Goal: Task Accomplishment & Management: Manage account settings

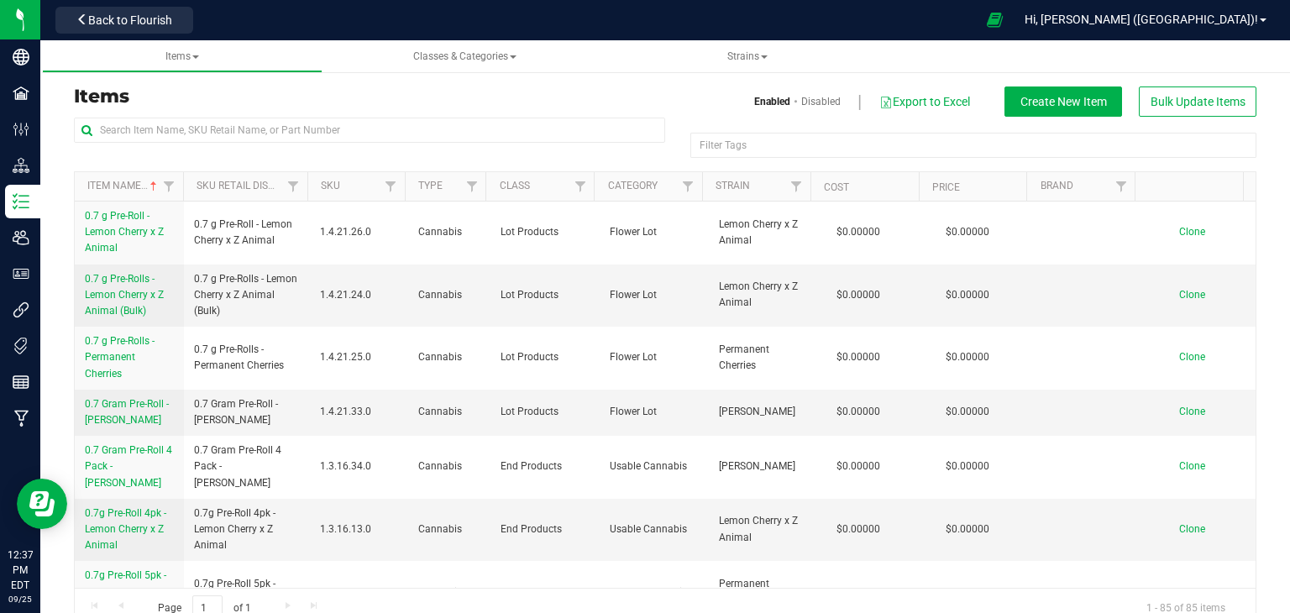
click at [272, 95] on h3 "Items" at bounding box center [363, 97] width 579 height 20
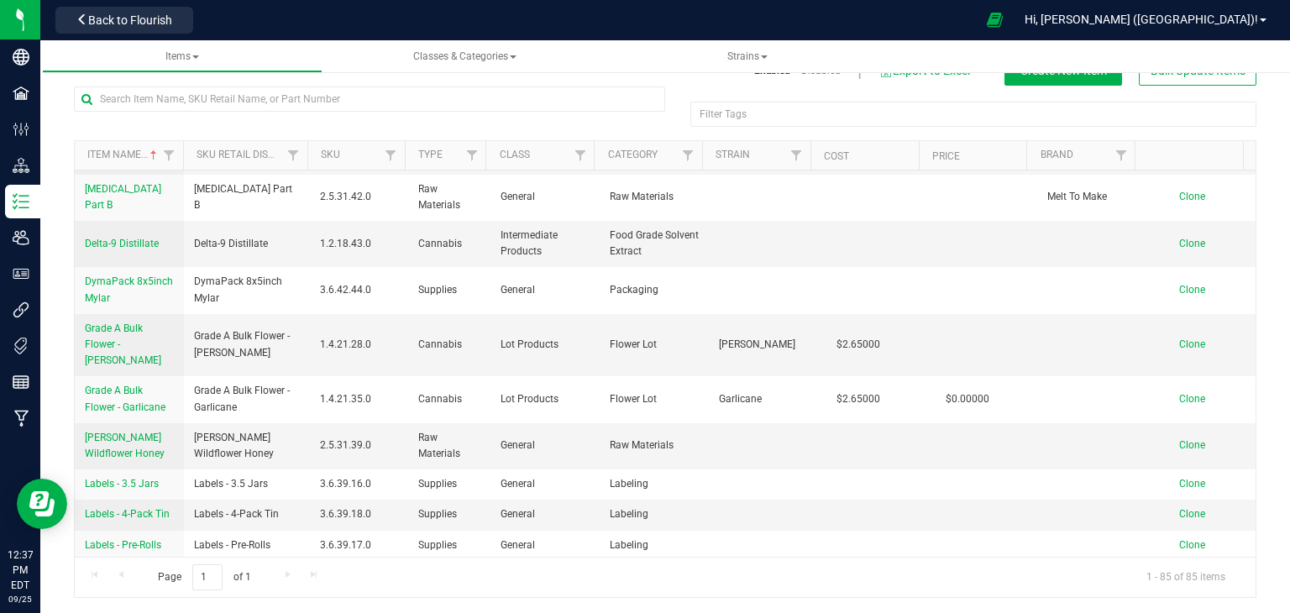
scroll to position [1092, 0]
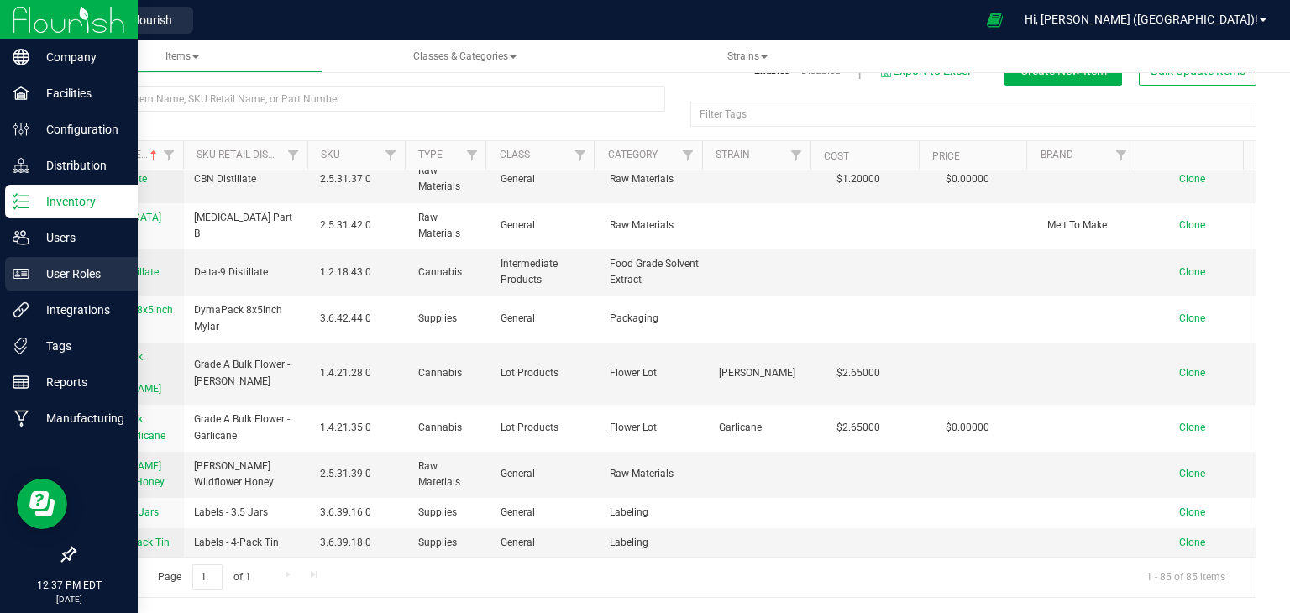
click at [88, 273] on p "User Roles" at bounding box center [79, 274] width 101 height 20
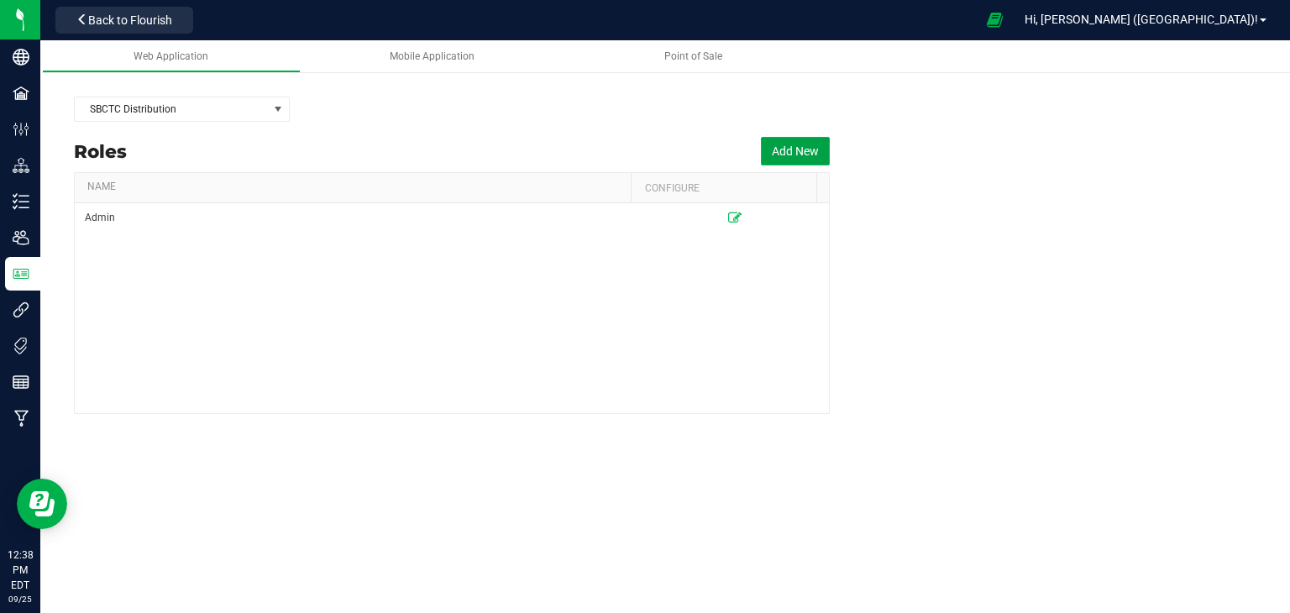
click at [773, 149] on button "Add New" at bounding box center [795, 151] width 69 height 29
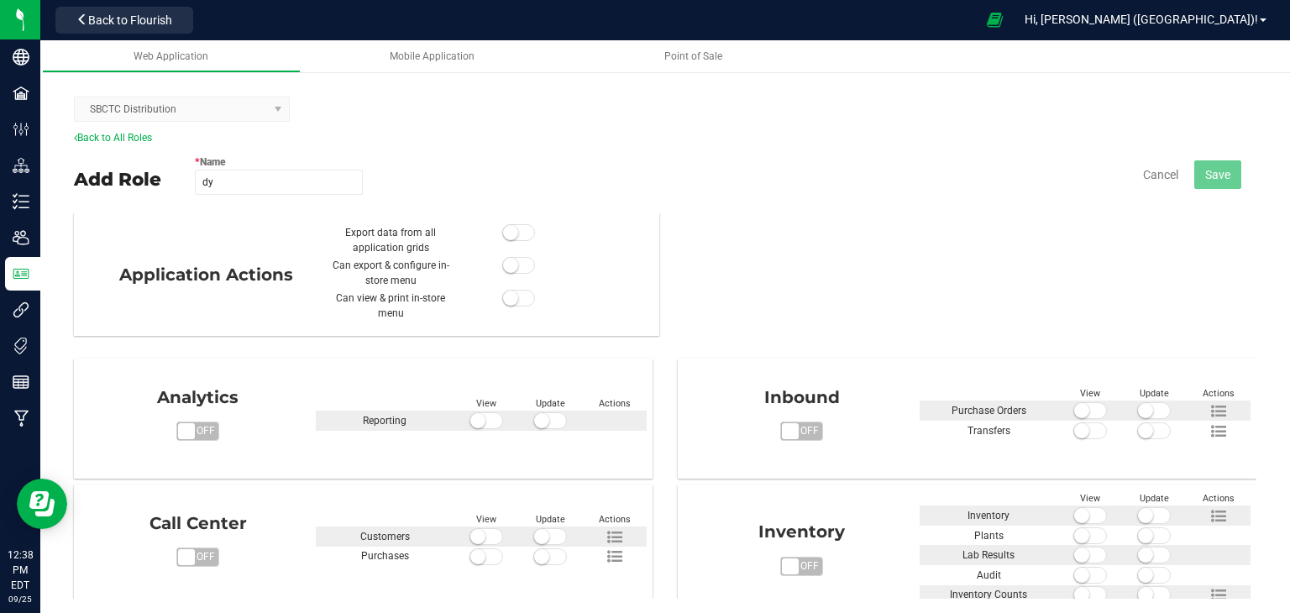
type input "d"
type input "[PERSON_NAME]"
click at [974, 209] on div "Add Role * Name [PERSON_NAME] Role name is available Cancel Save" at bounding box center [665, 177] width 1183 height 67
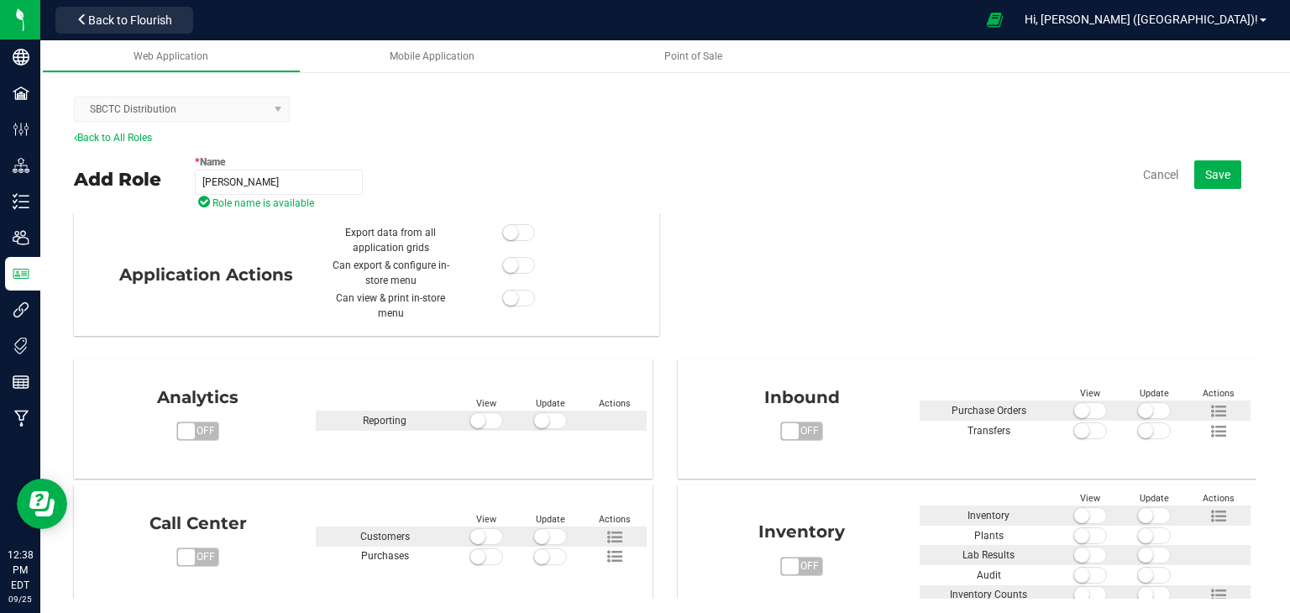
click at [229, 111] on kendo-dropdownlist "SBCTC Distribution" at bounding box center [182, 109] width 216 height 25
click at [276, 111] on kendo-dropdownlist "SBCTC Distribution" at bounding box center [182, 109] width 216 height 25
click at [277, 179] on input "[PERSON_NAME]" at bounding box center [279, 182] width 168 height 25
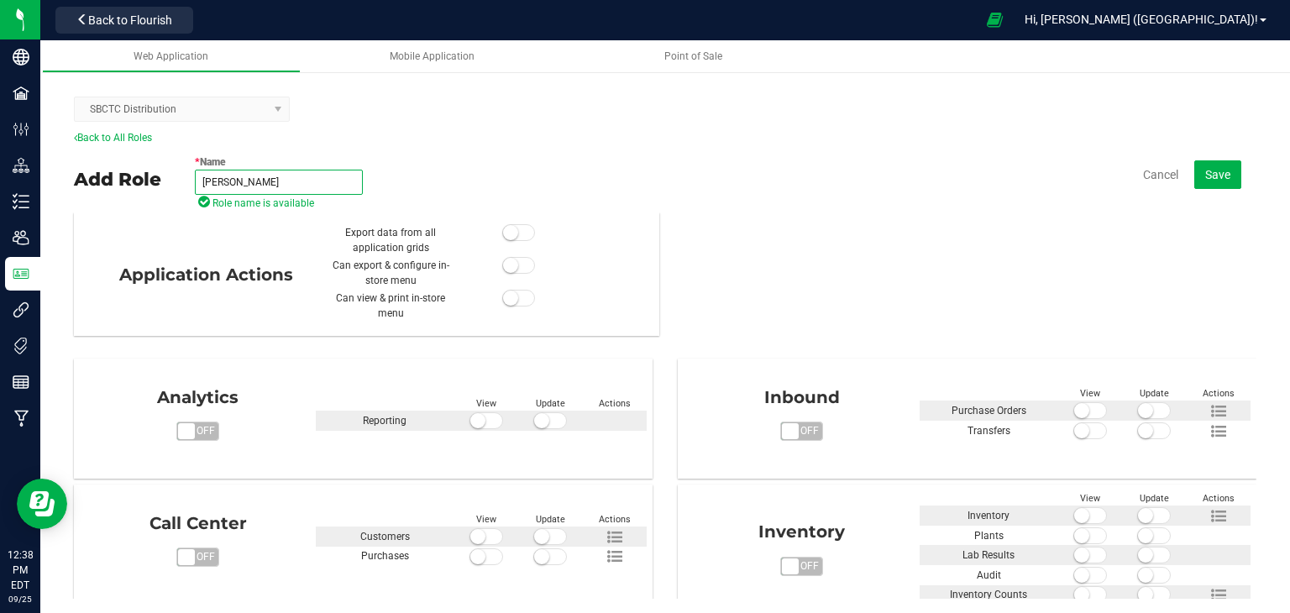
click at [280, 179] on input "[PERSON_NAME]" at bounding box center [279, 182] width 168 height 25
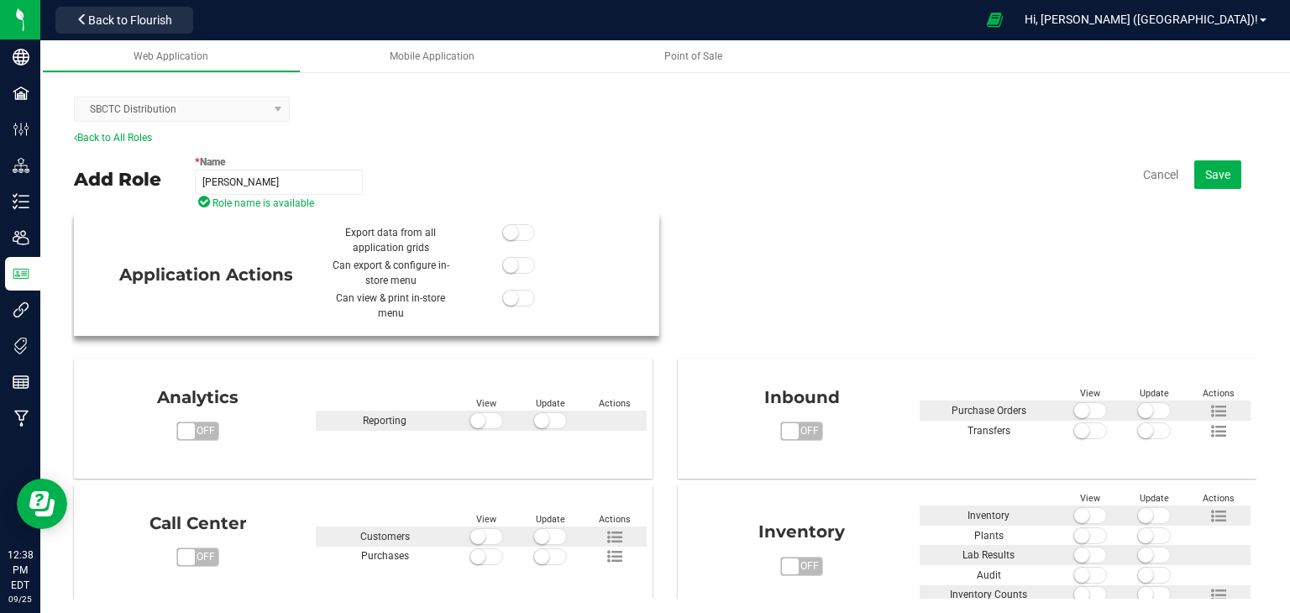
click at [511, 275] on div at bounding box center [518, 273] width 128 height 30
click at [515, 267] on span at bounding box center [519, 265] width 34 height 17
click at [516, 238] on span at bounding box center [519, 232] width 34 height 17
click at [511, 298] on span at bounding box center [519, 298] width 34 height 17
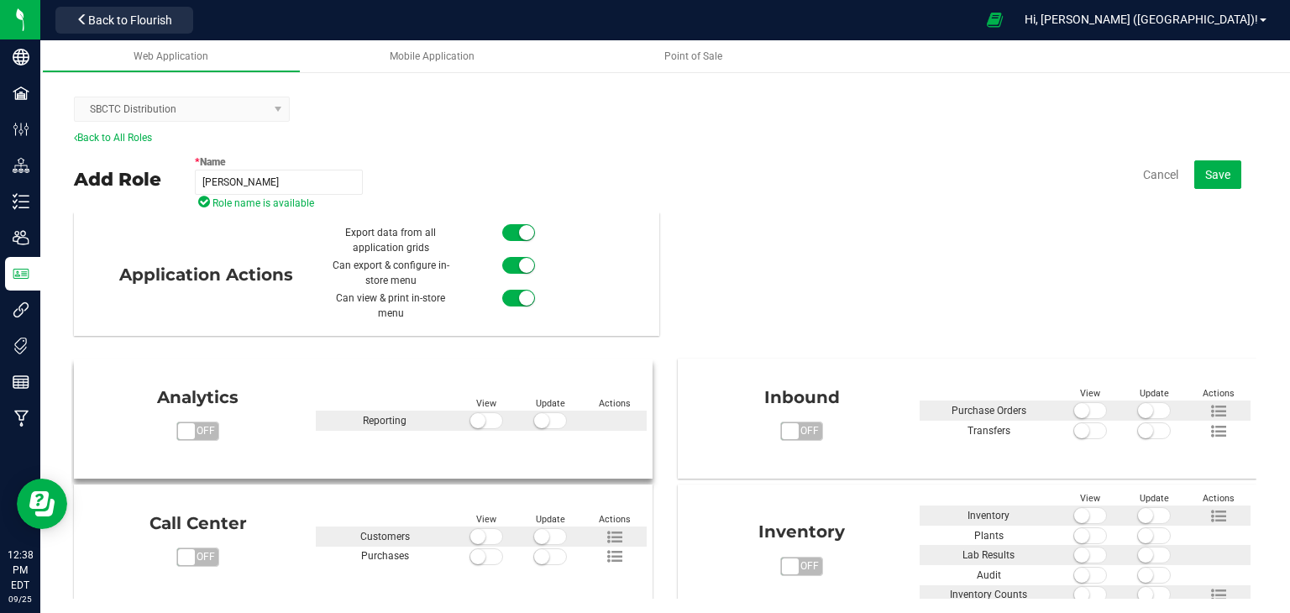
click at [483, 421] on span at bounding box center [487, 420] width 34 height 17
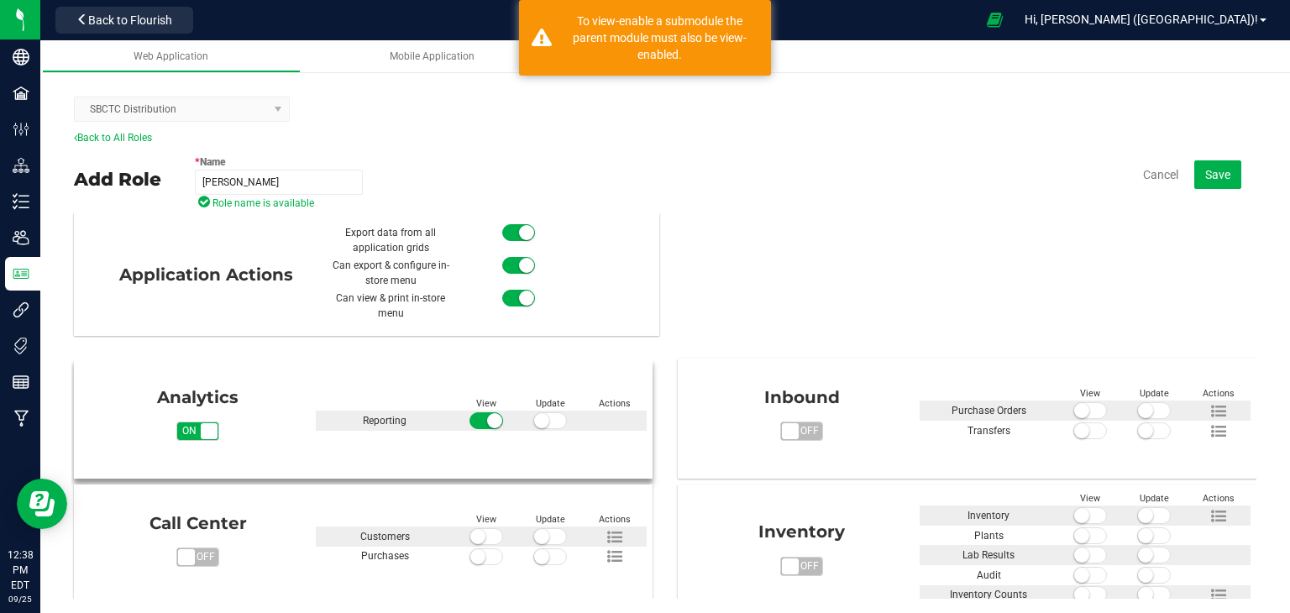
click at [549, 423] on span at bounding box center [550, 420] width 34 height 17
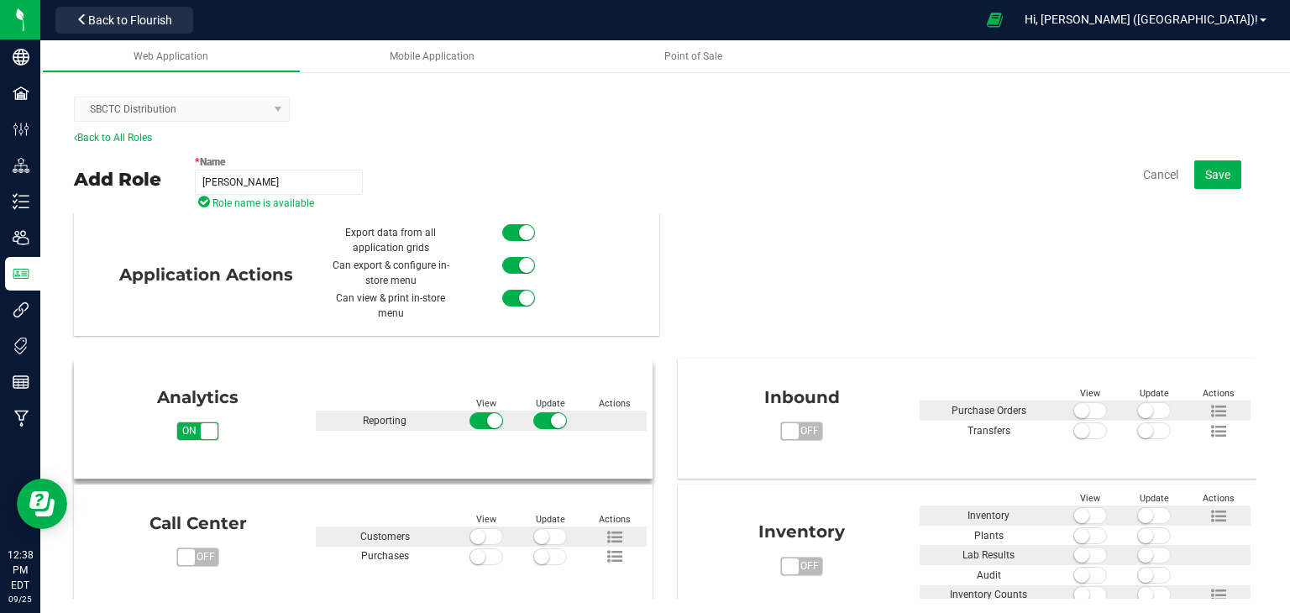
scroll to position [84, 0]
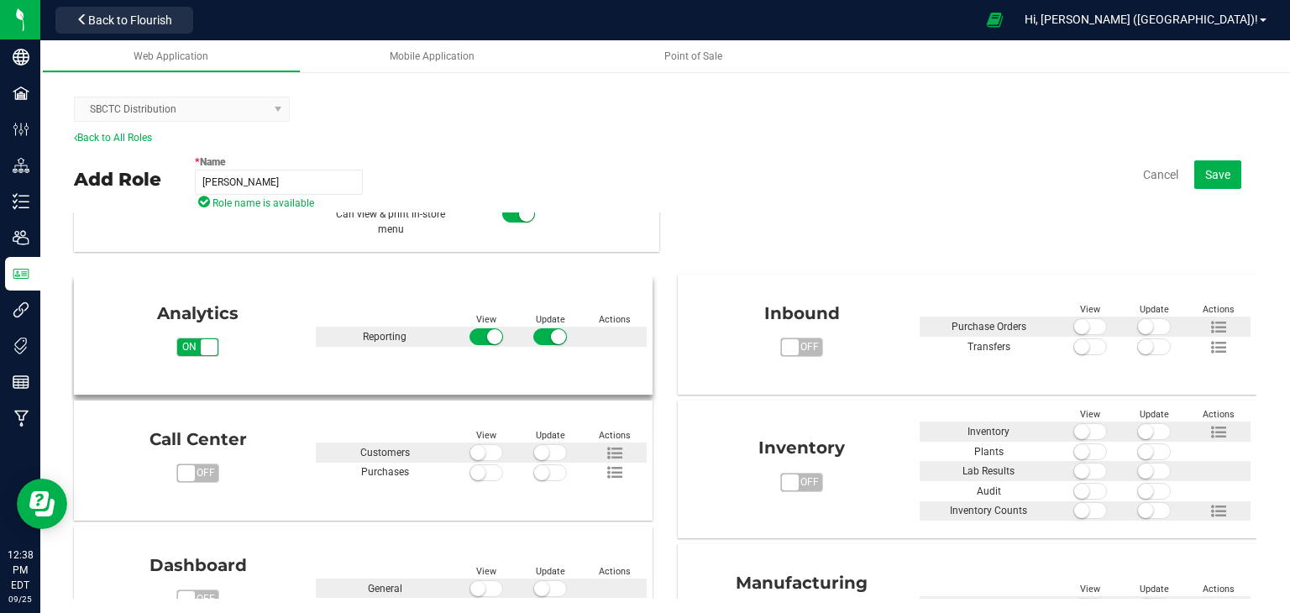
click at [617, 339] on div at bounding box center [550, 337] width 193 height 20
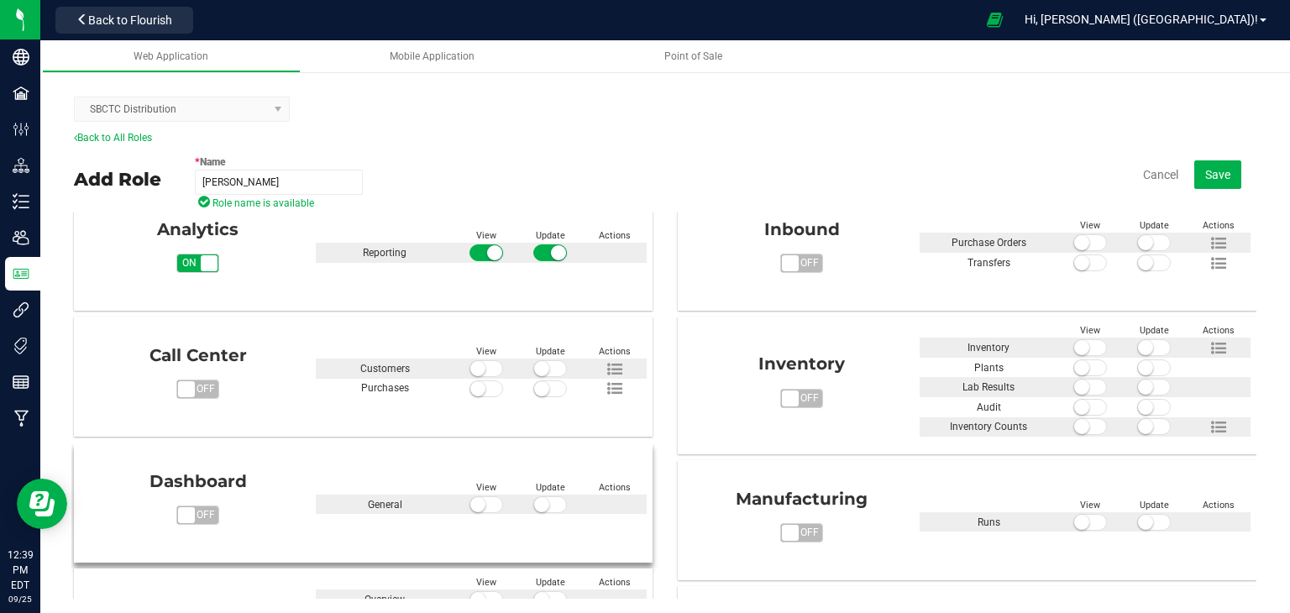
scroll to position [336, 0]
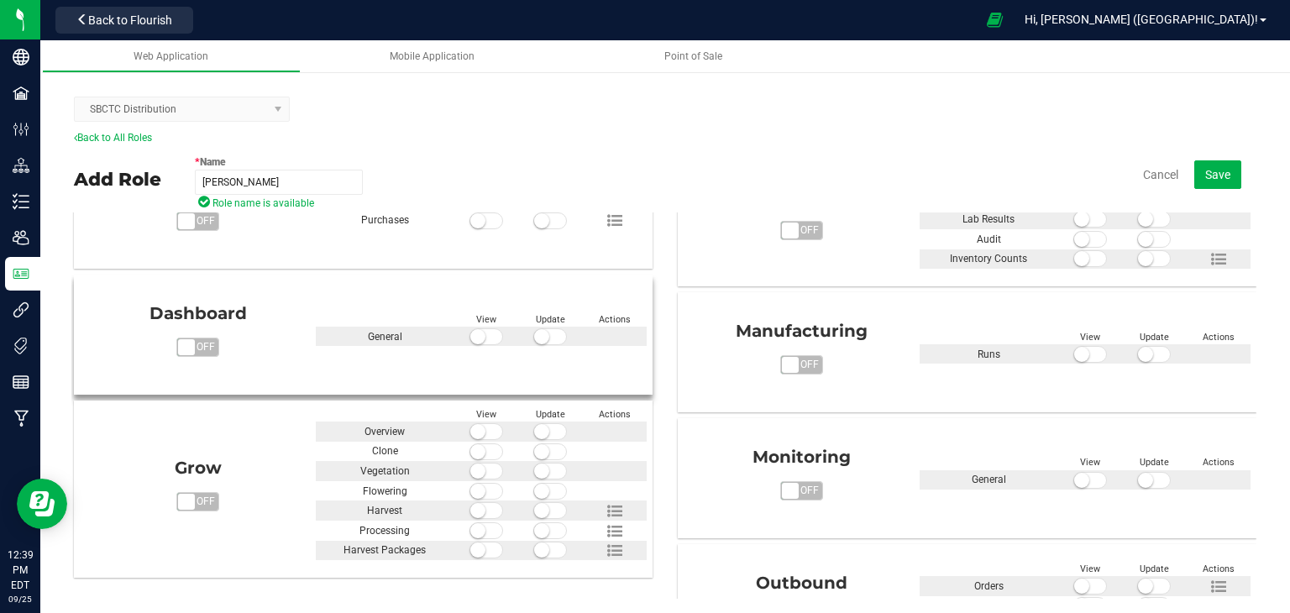
click at [488, 332] on span at bounding box center [487, 336] width 34 height 17
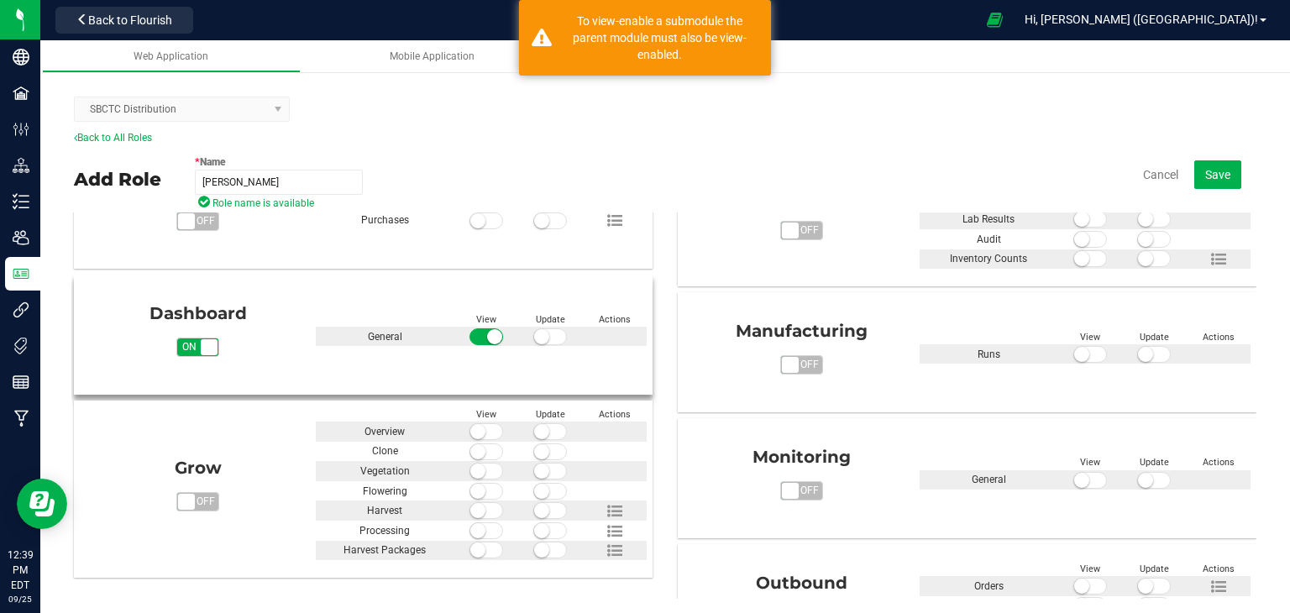
click at [546, 337] on span at bounding box center [550, 336] width 34 height 17
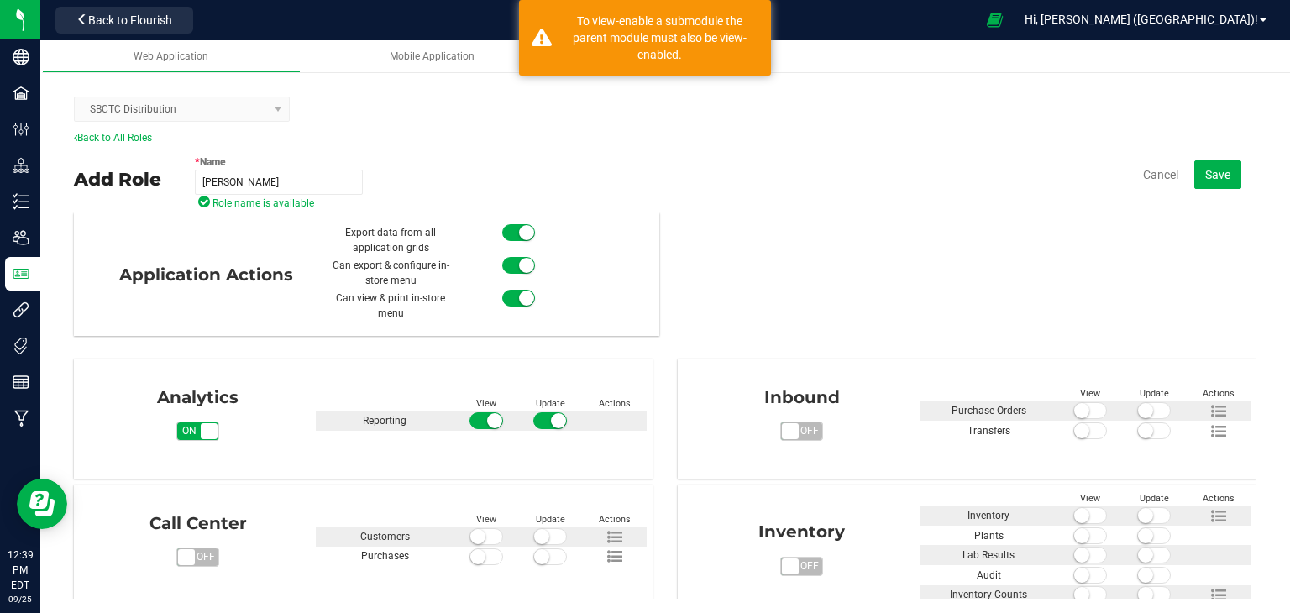
scroll to position [420, 0]
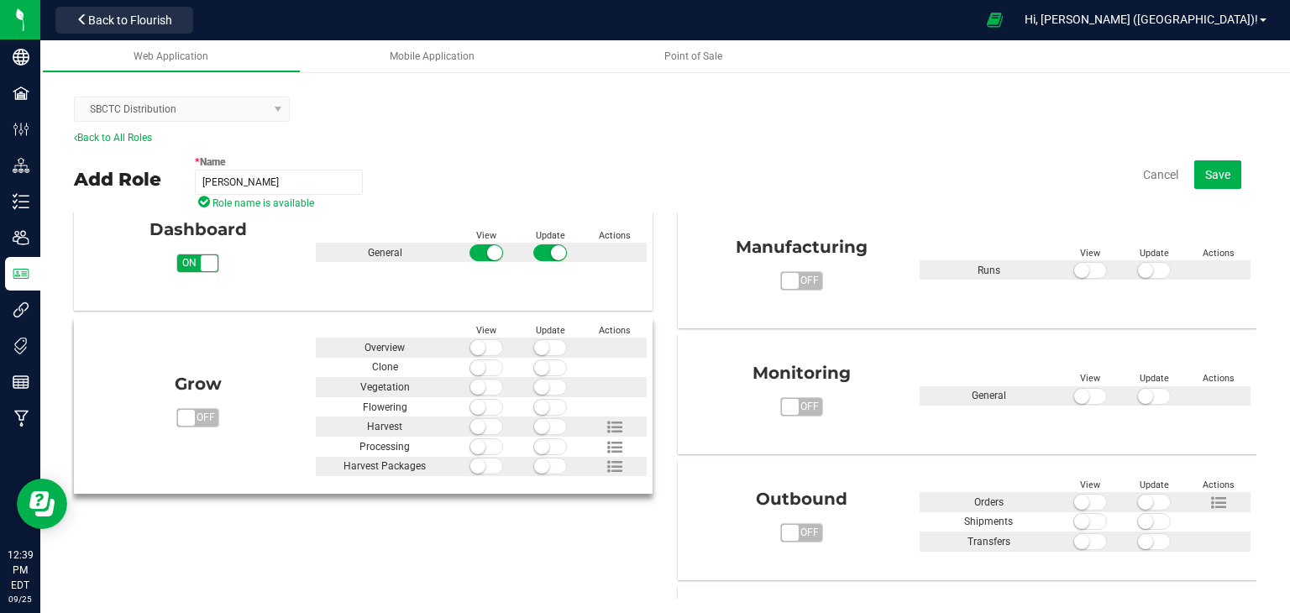
click at [200, 414] on span "off" at bounding box center [206, 418] width 24 height 18
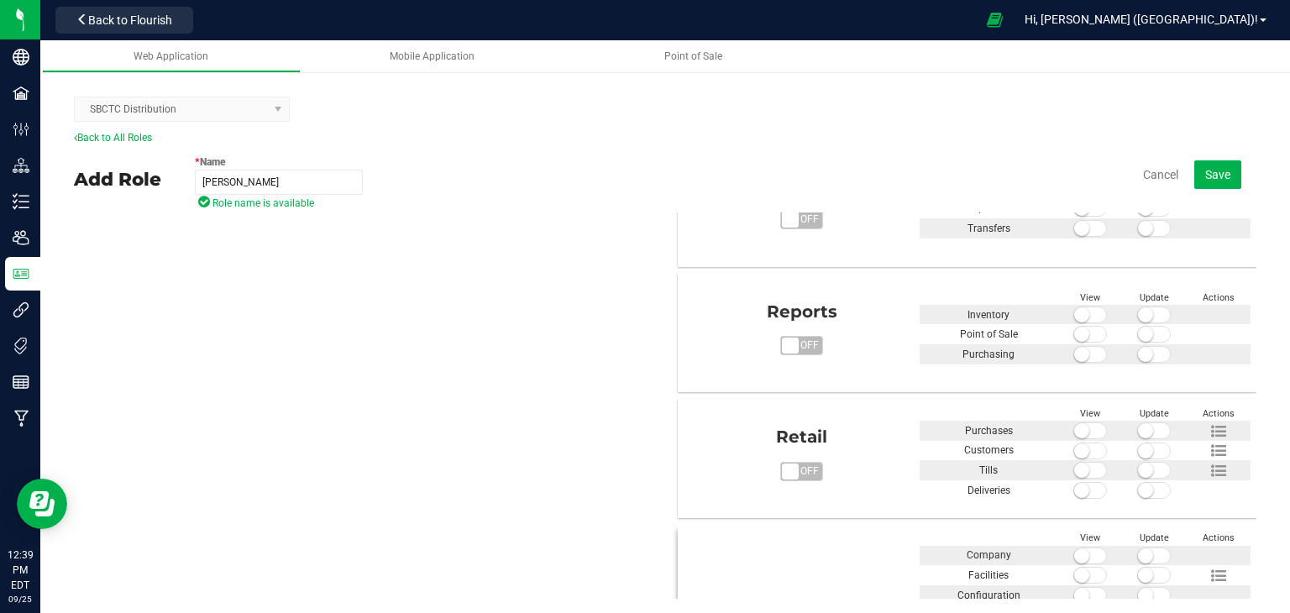
scroll to position [699, 0]
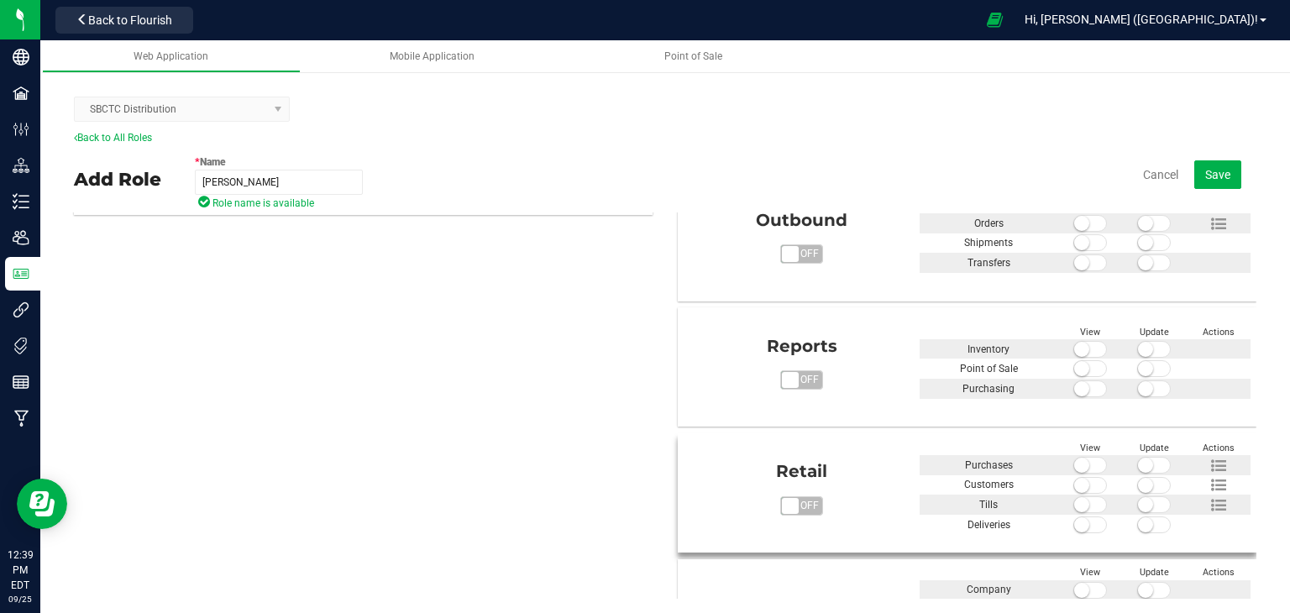
click at [798, 501] on span "off" at bounding box center [810, 506] width 24 height 18
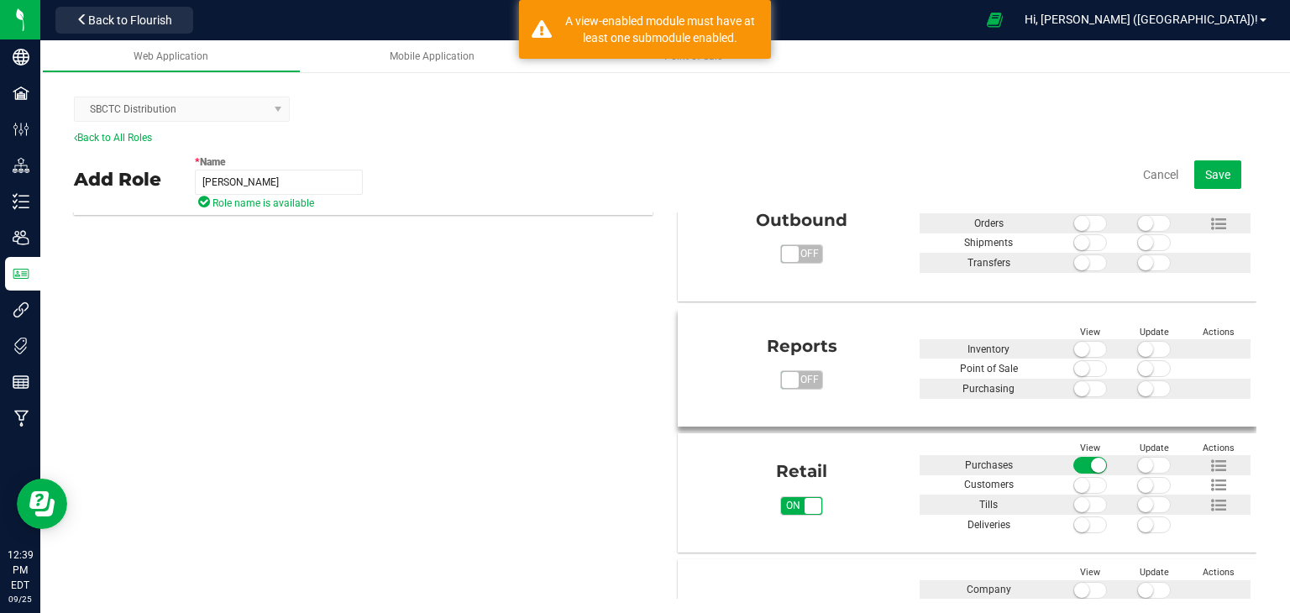
click at [800, 381] on span "off" at bounding box center [810, 380] width 24 height 18
click at [1075, 374] on span at bounding box center [1091, 368] width 34 height 17
click at [1075, 384] on span at bounding box center [1091, 389] width 34 height 17
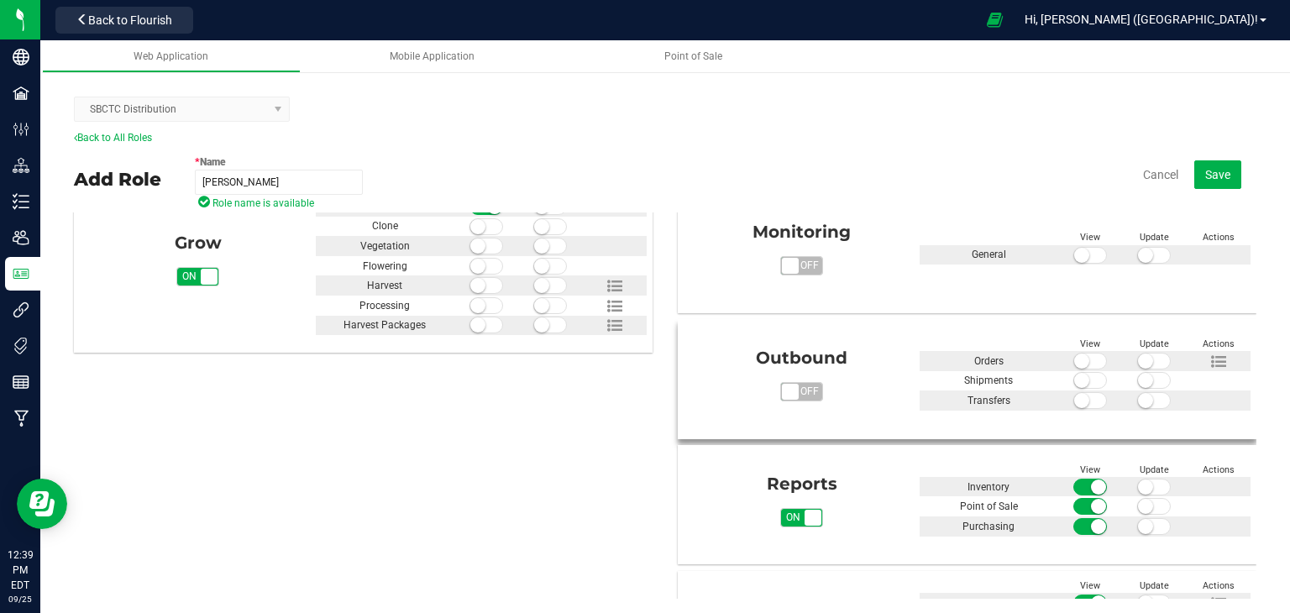
scroll to position [531, 0]
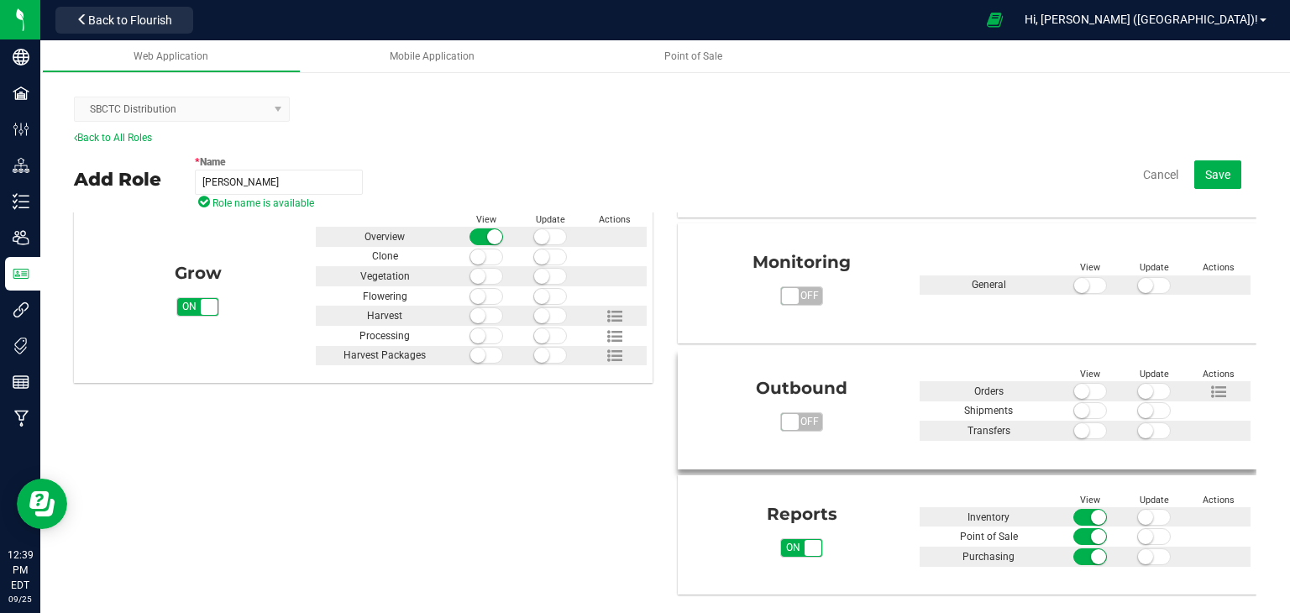
click at [1074, 388] on span at bounding box center [1091, 391] width 34 height 17
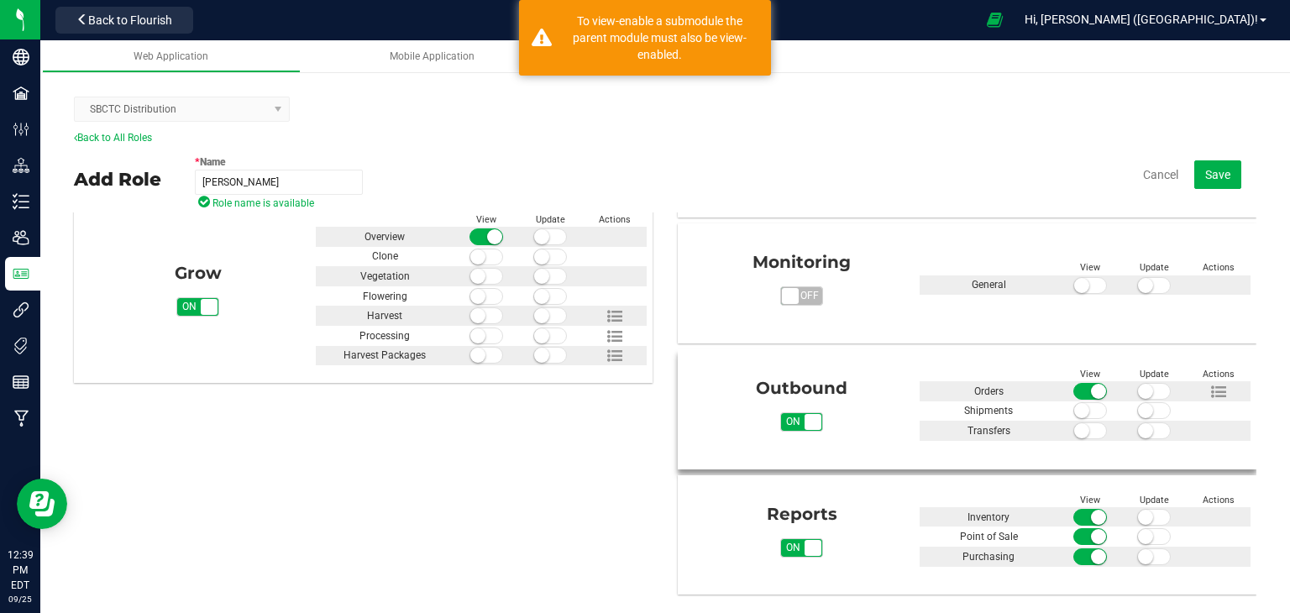
click at [1080, 416] on flourish-toggle-switch at bounding box center [1091, 412] width 34 height 18
click at [1080, 413] on span at bounding box center [1091, 410] width 34 height 17
click at [1079, 431] on span at bounding box center [1091, 431] width 34 height 17
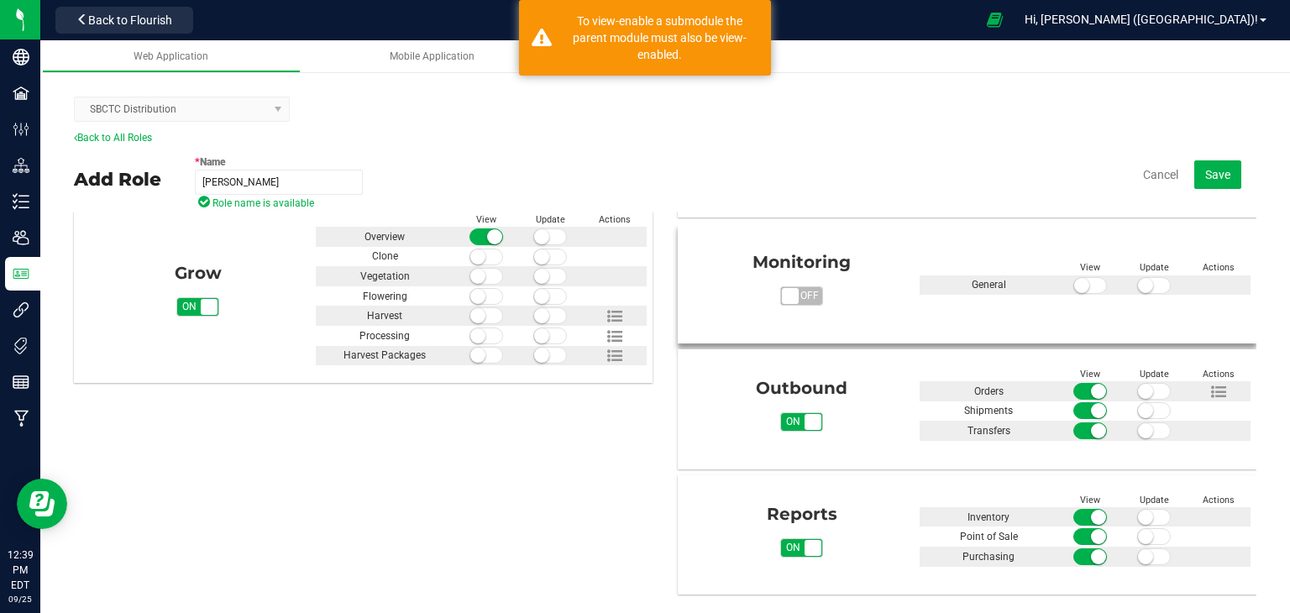
click at [1074, 283] on span at bounding box center [1091, 285] width 34 height 17
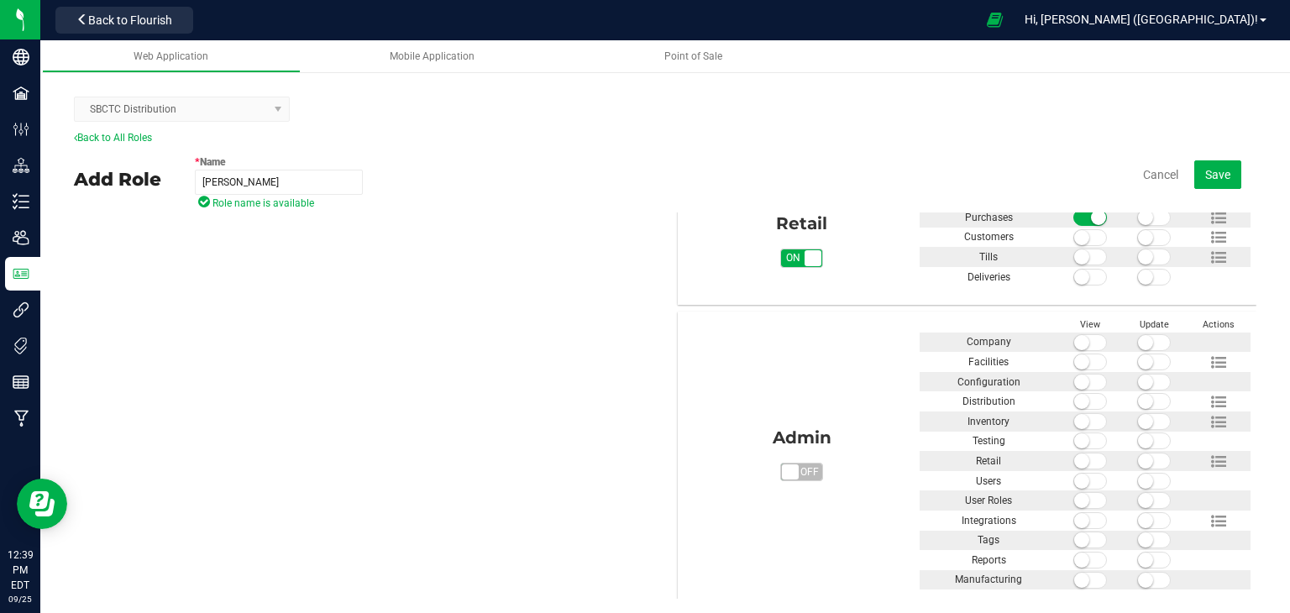
scroll to position [951, 0]
click at [1195, 176] on button "Save" at bounding box center [1218, 174] width 47 height 29
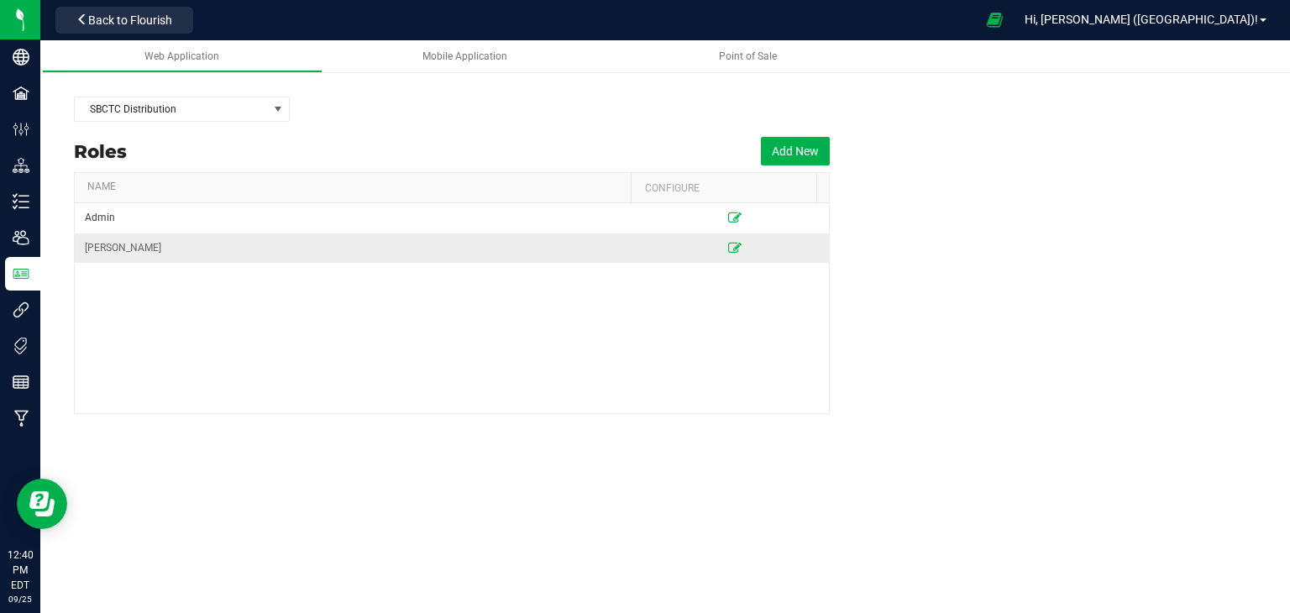
click at [383, 244] on td "[PERSON_NAME]" at bounding box center [358, 248] width 566 height 29
click at [728, 249] on icon at bounding box center [734, 248] width 13 height 10
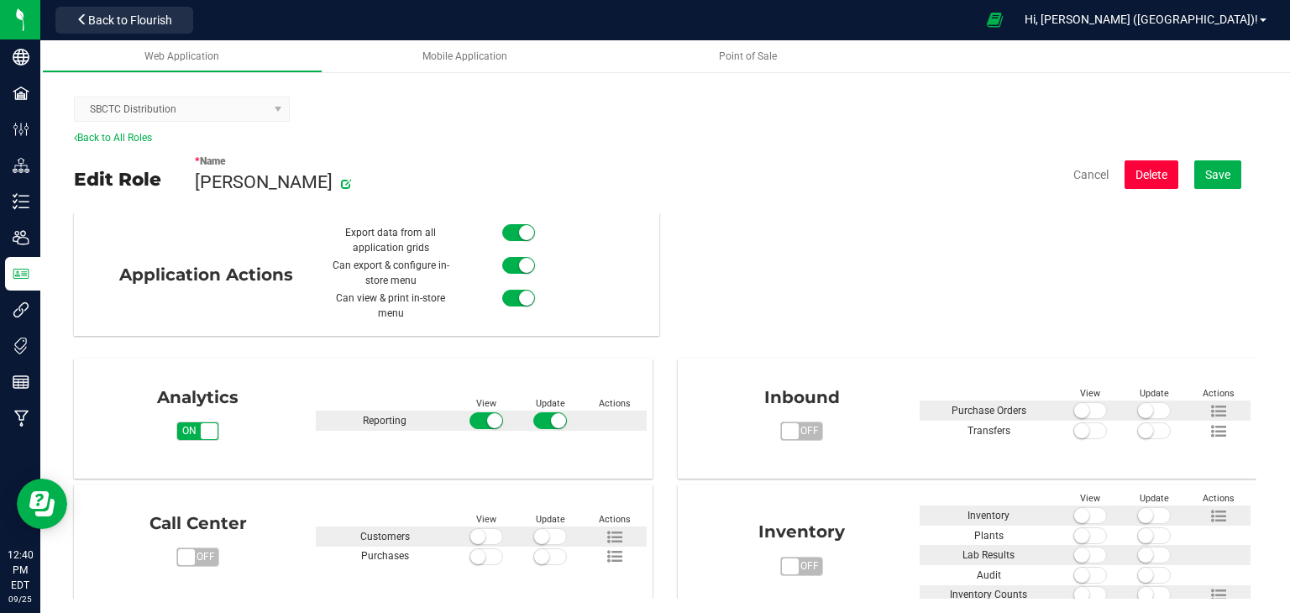
click at [1133, 175] on button "Delete" at bounding box center [1152, 174] width 54 height 29
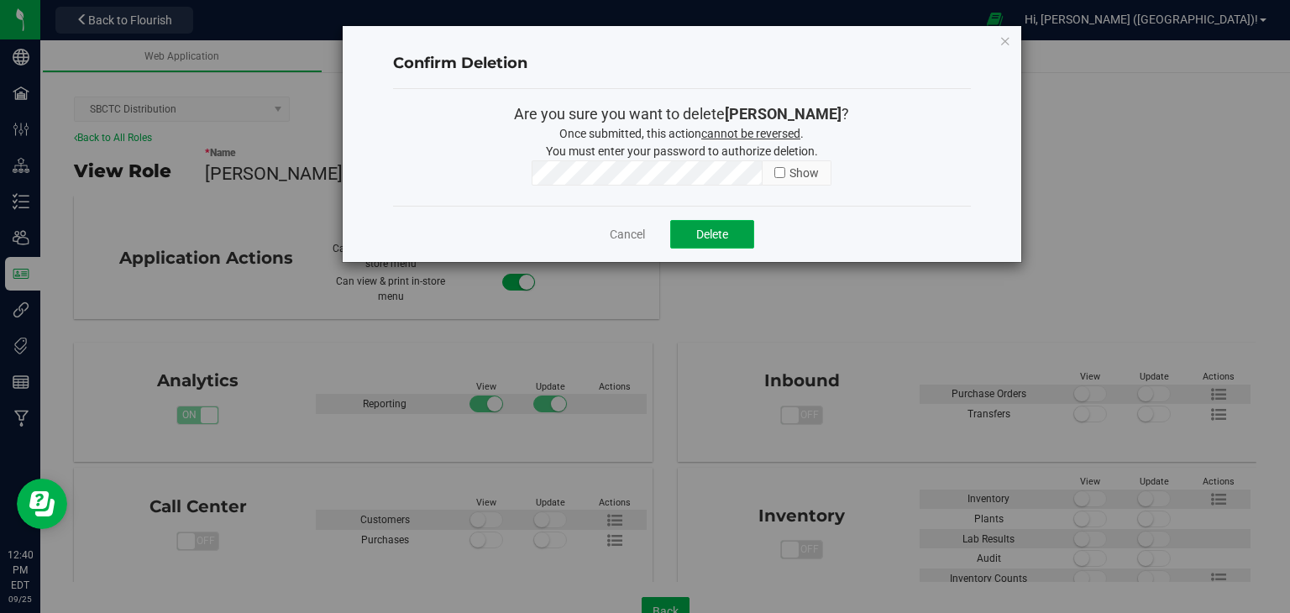
click at [698, 236] on span "Delete" at bounding box center [712, 234] width 32 height 13
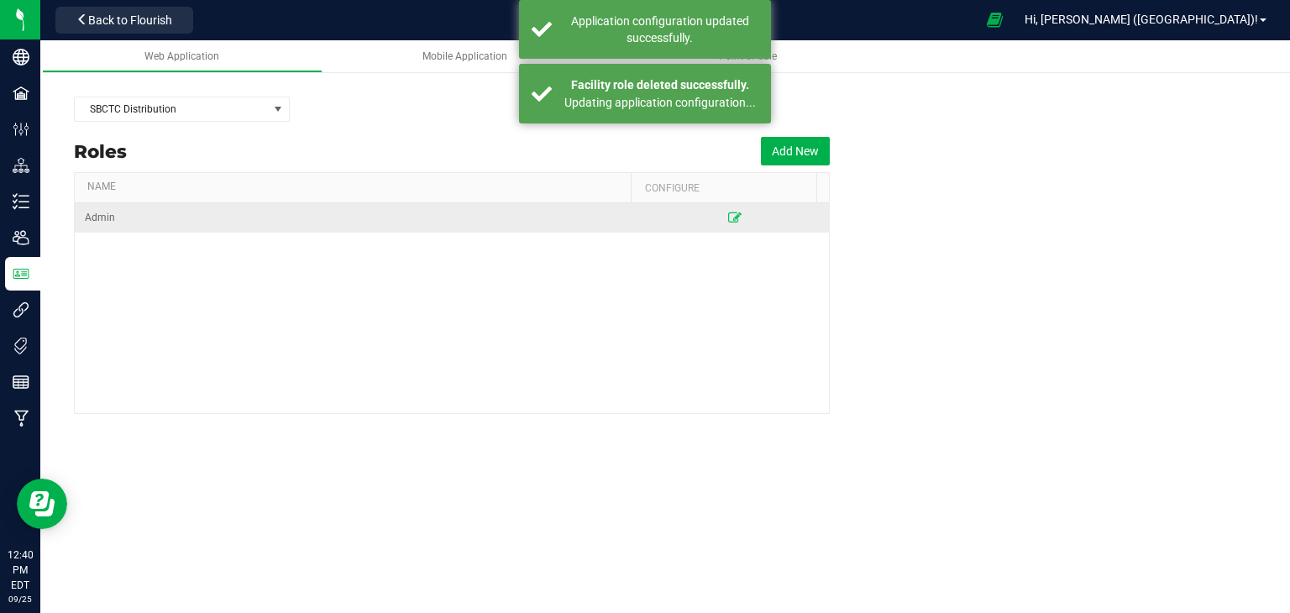
click at [627, 211] on td "Admin" at bounding box center [358, 217] width 566 height 29
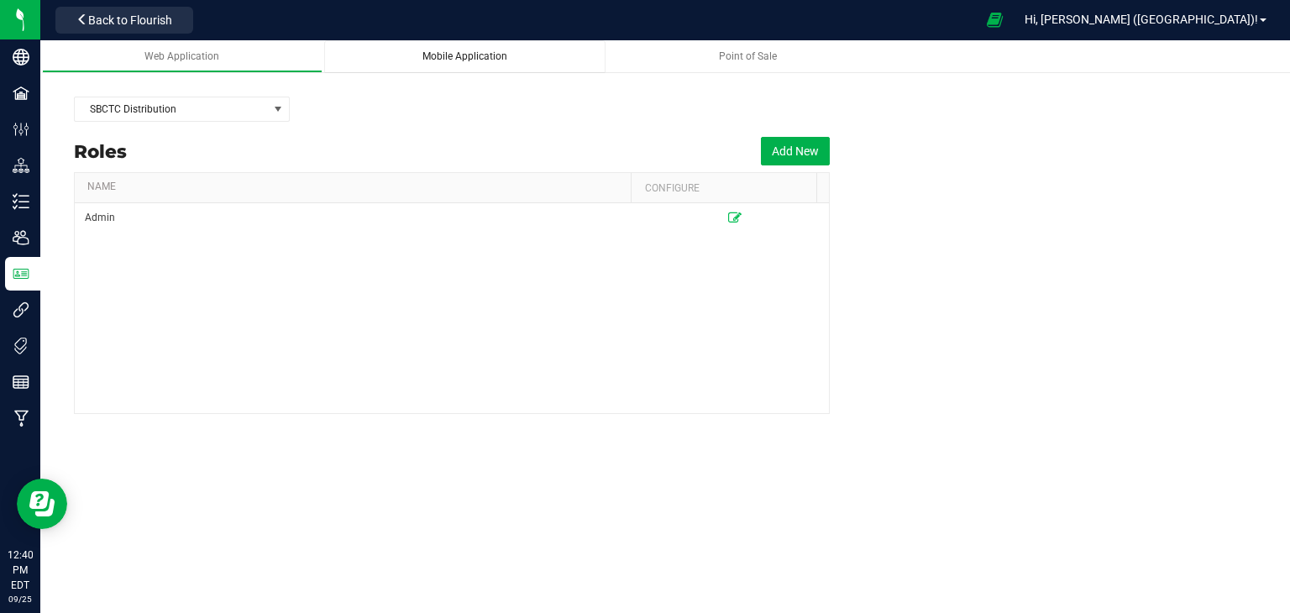
click at [475, 55] on span "Mobile Application" at bounding box center [465, 56] width 85 height 12
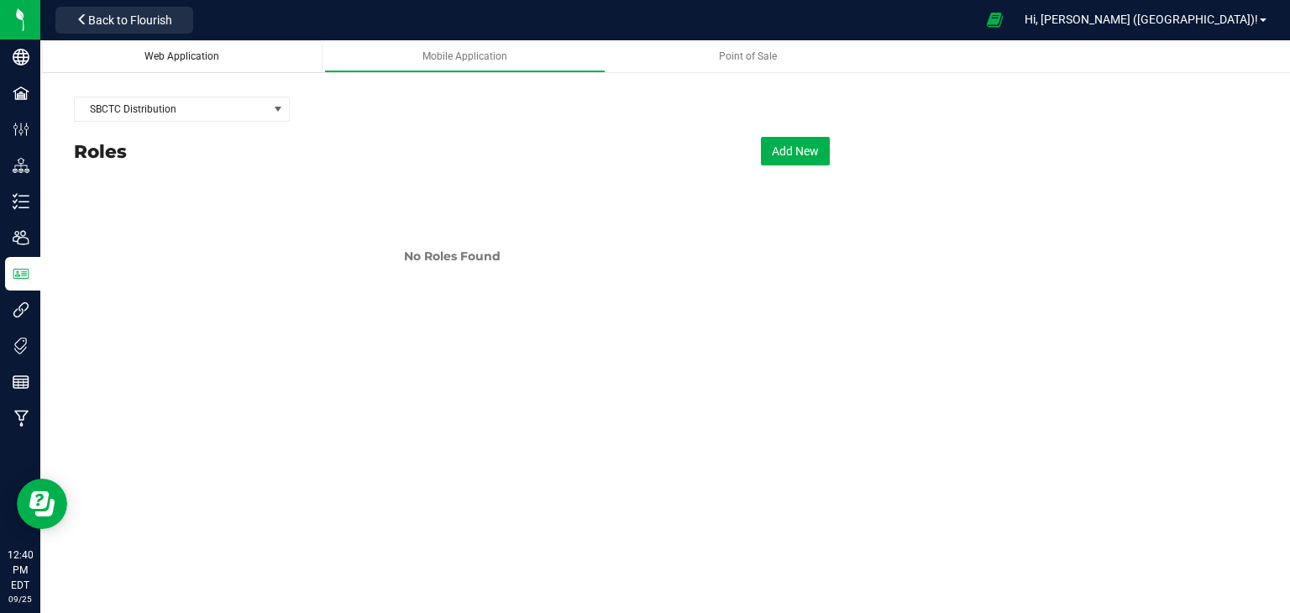
click at [175, 55] on span "Web Application" at bounding box center [181, 56] width 75 height 12
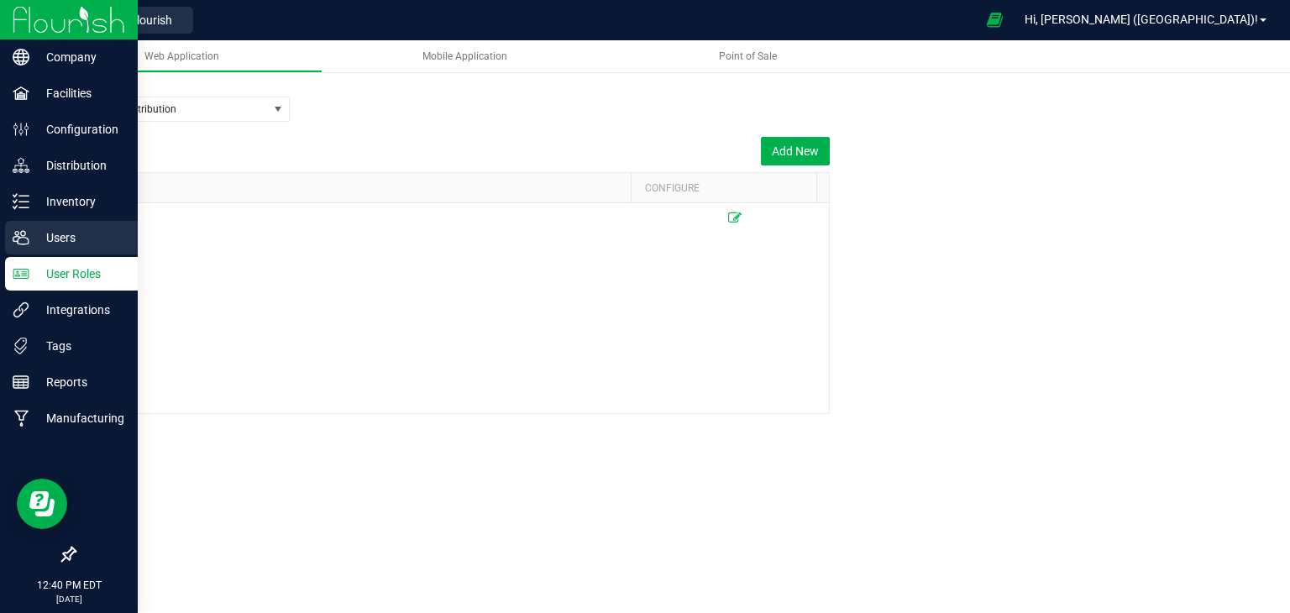
click at [54, 235] on p "Users" at bounding box center [79, 238] width 101 height 20
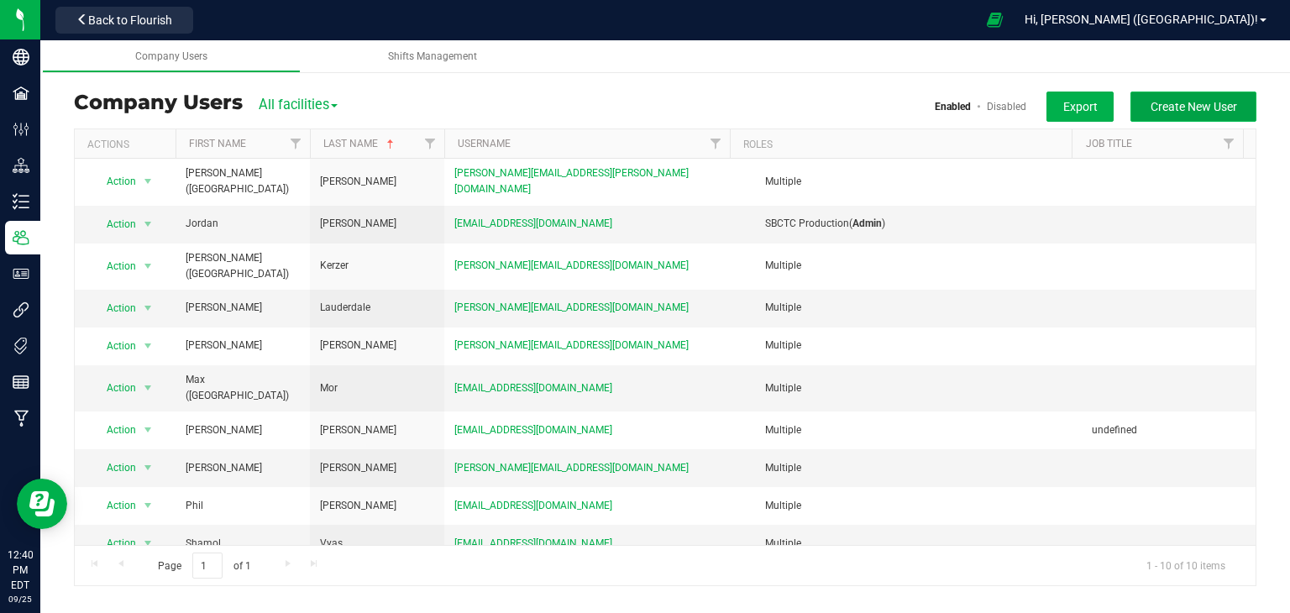
click at [1217, 108] on span "Create New User" at bounding box center [1194, 106] width 87 height 13
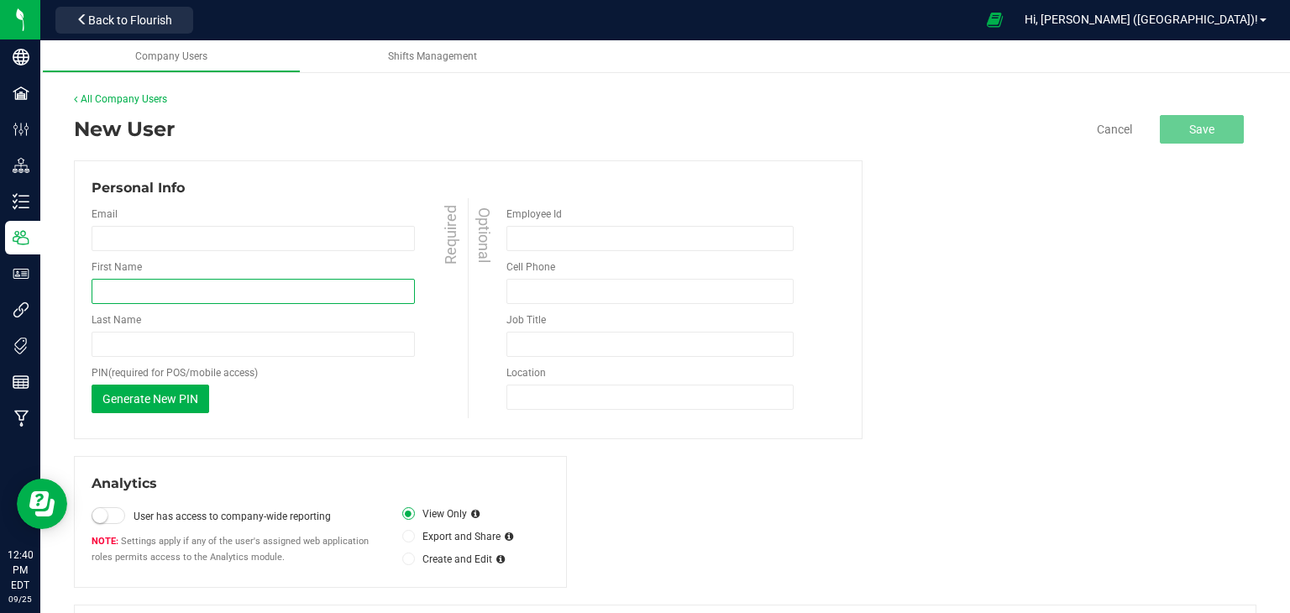
click at [222, 298] on input "First Name" at bounding box center [253, 291] width 323 height 25
type input "[PERSON_NAME]"
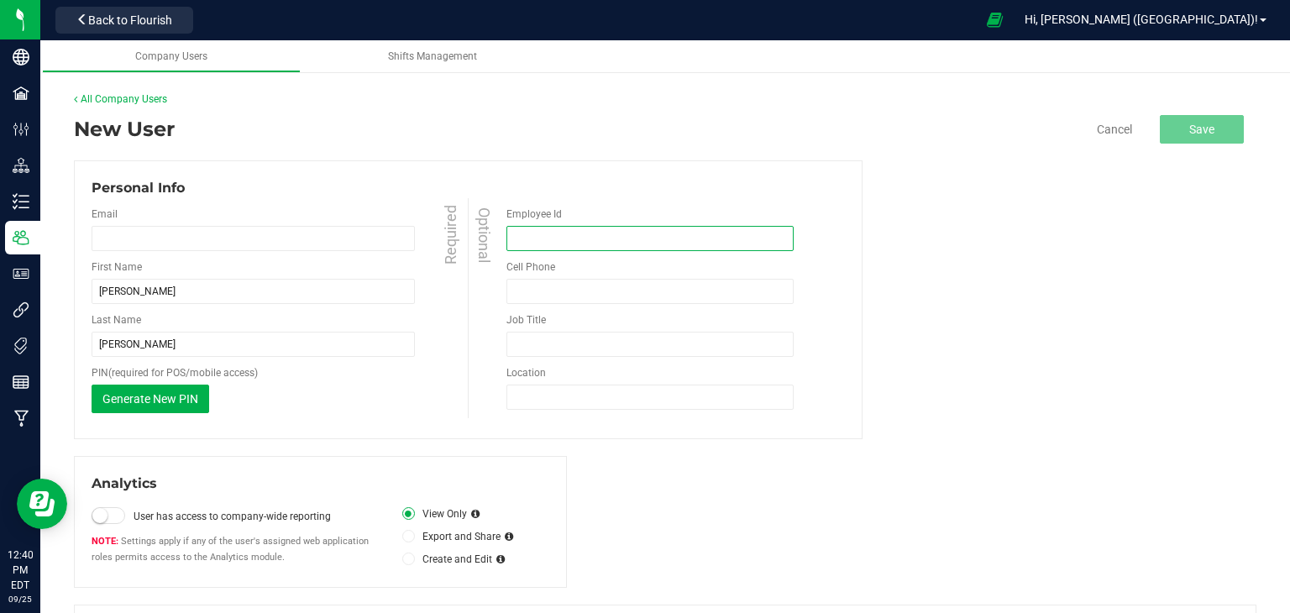
click at [564, 231] on input "Employee Id" at bounding box center [650, 238] width 287 height 25
click at [560, 279] on input "tel" at bounding box center [650, 291] width 287 height 25
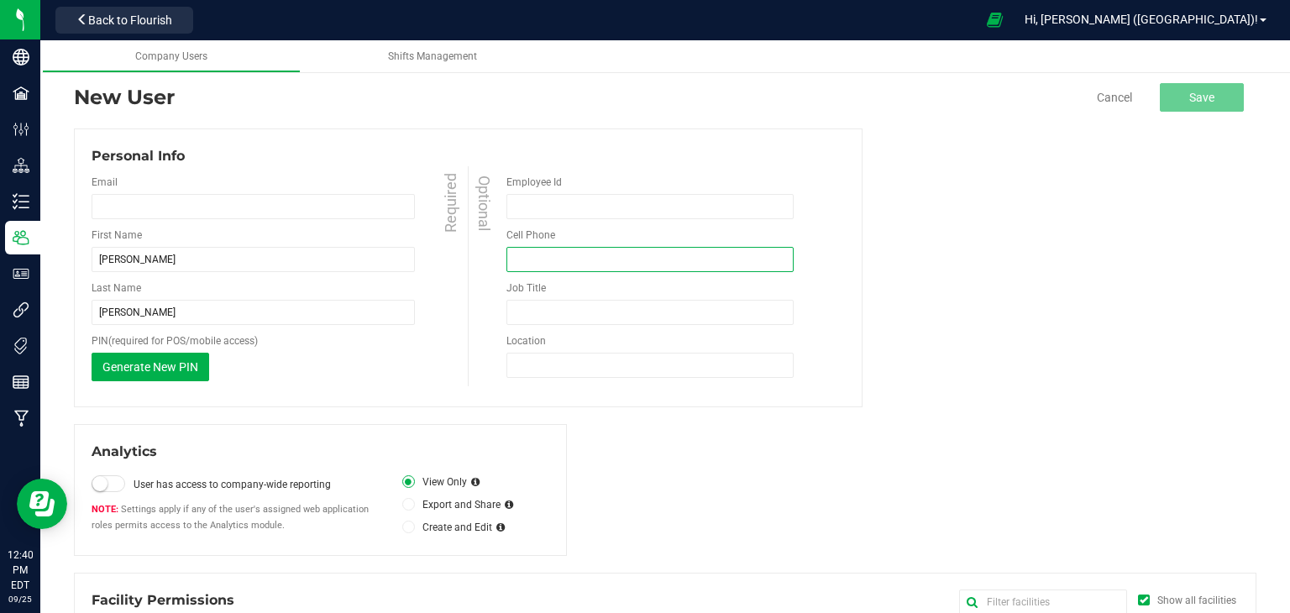
scroll to position [84, 0]
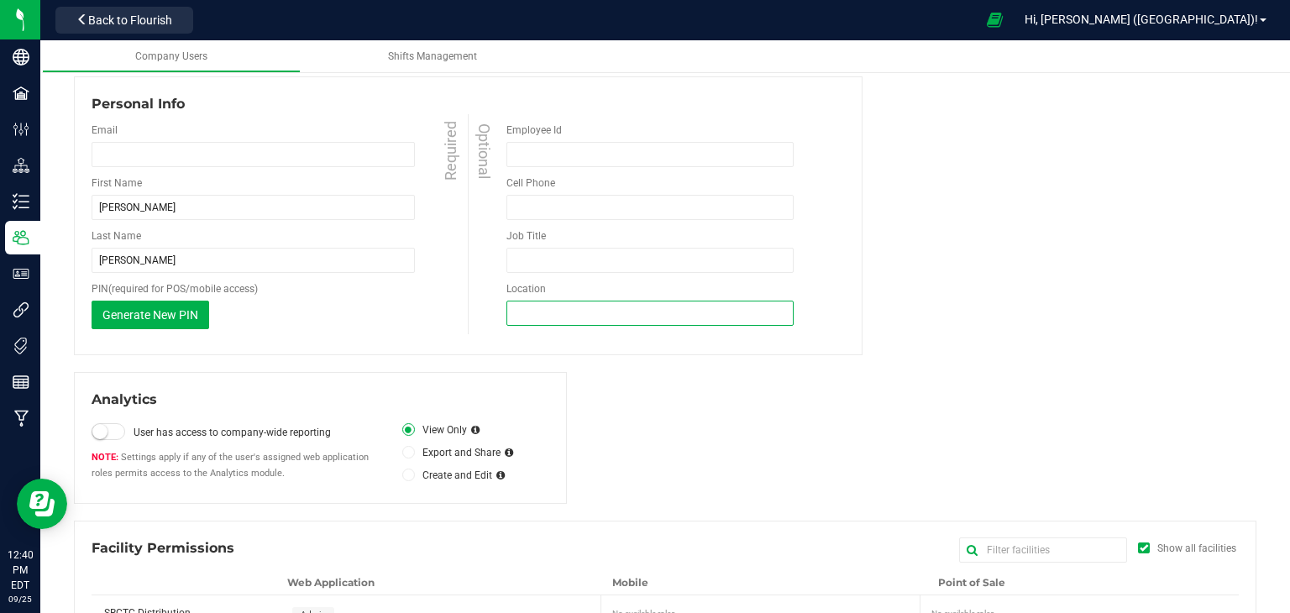
click at [538, 316] on input "Location" at bounding box center [650, 313] width 287 height 25
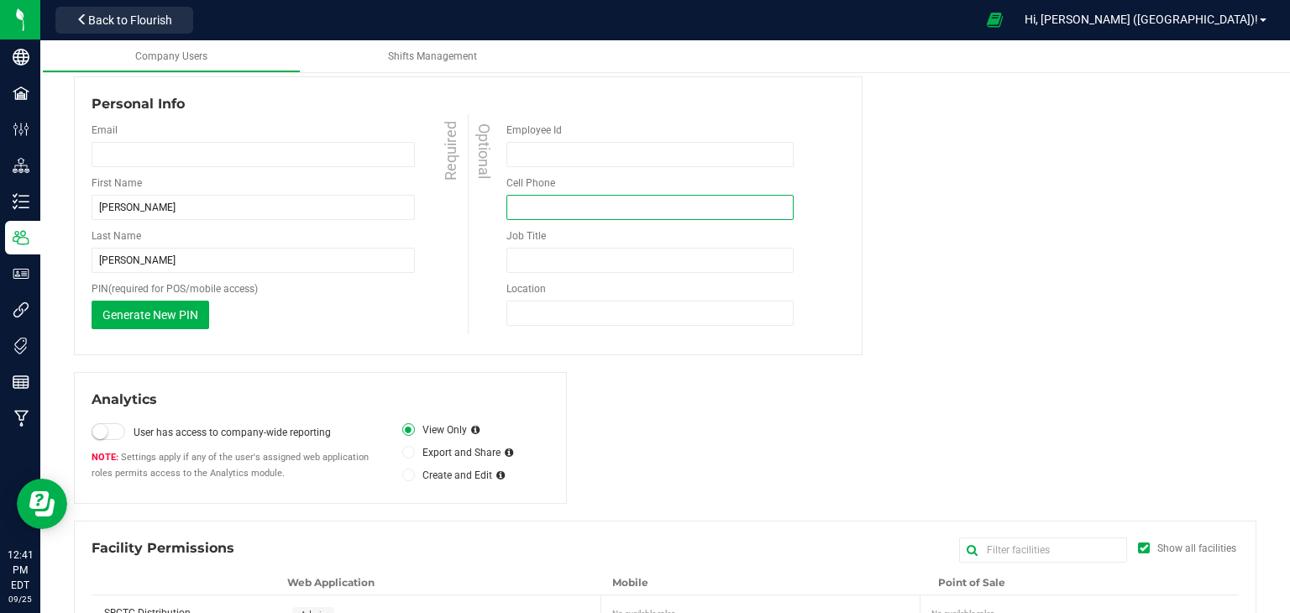
click at [554, 202] on input "tel" at bounding box center [650, 207] width 287 height 25
type input "c"
type input "r"
type input "o"
type input "s"
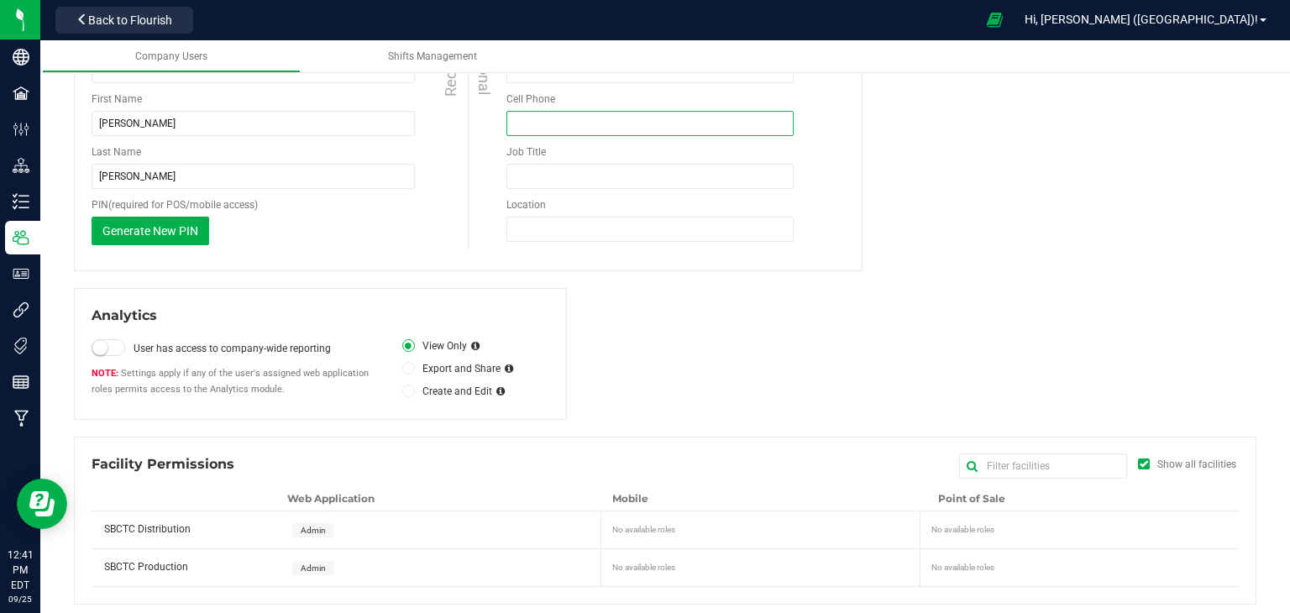
scroll to position [175, 0]
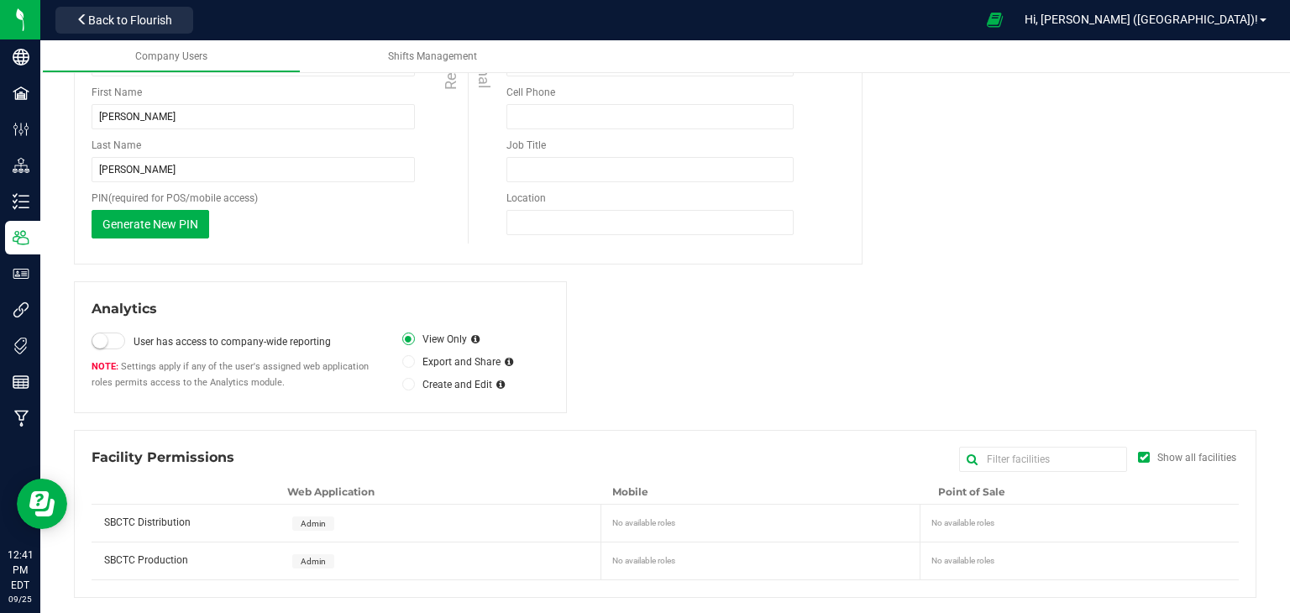
click at [114, 337] on span at bounding box center [109, 341] width 34 height 17
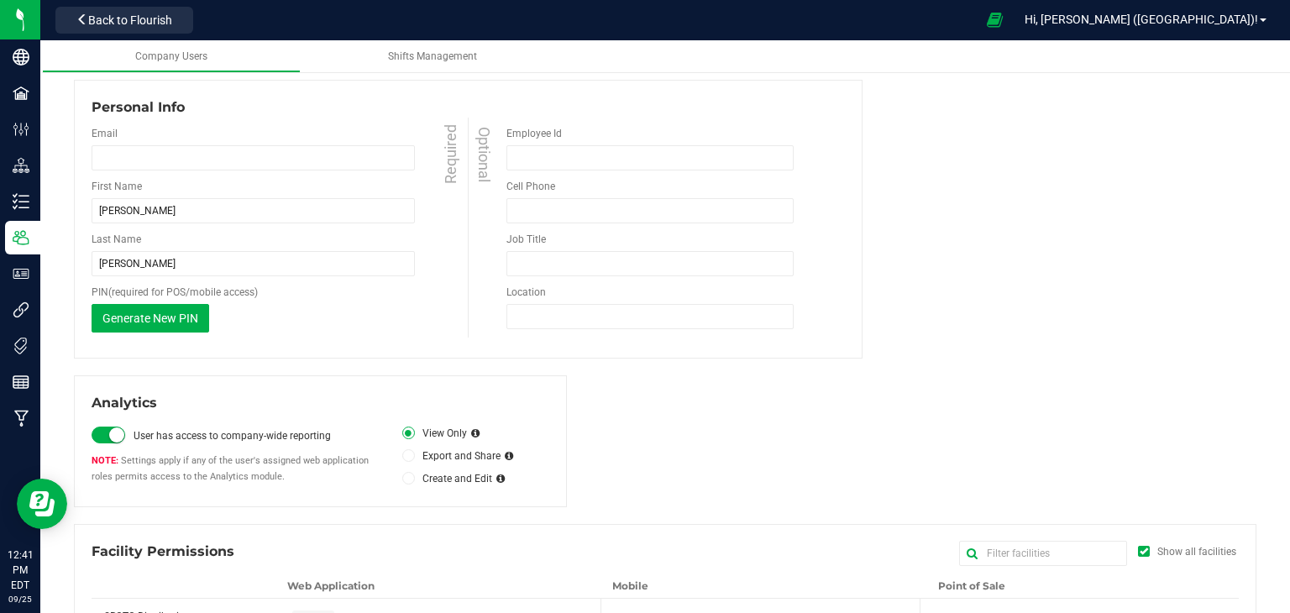
scroll to position [0, 0]
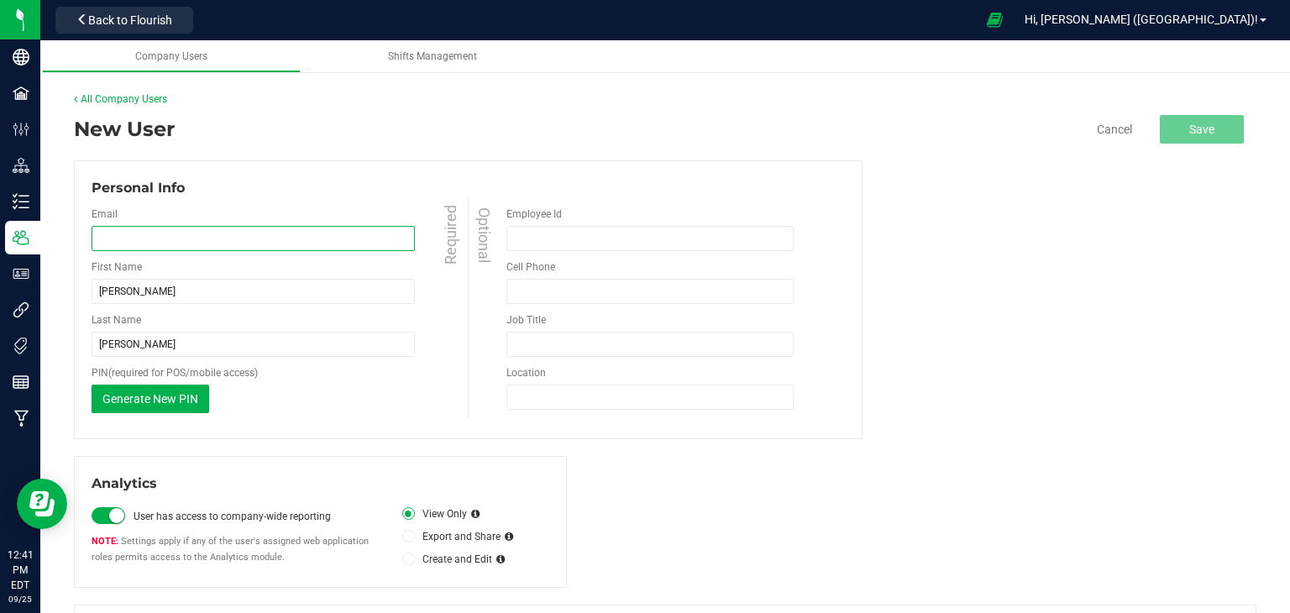
click at [155, 242] on input "email" at bounding box center [253, 238] width 323 height 25
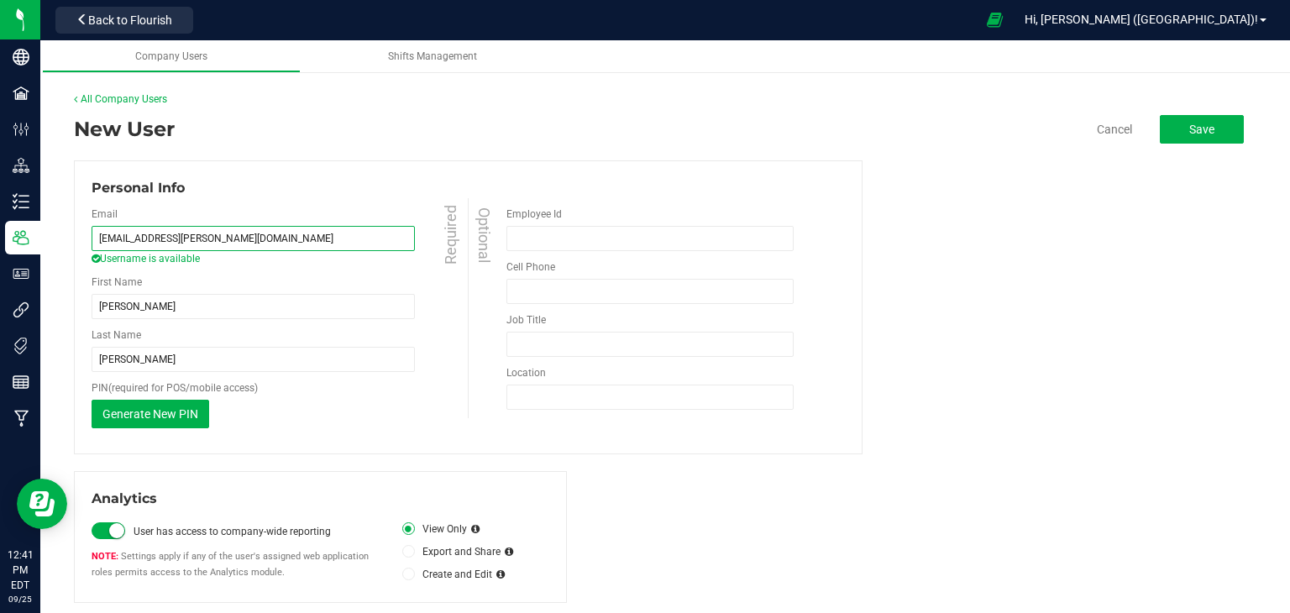
type input "[EMAIL_ADDRESS][PERSON_NAME][DOMAIN_NAME]"
click at [609, 235] on input "Employee Id" at bounding box center [650, 238] width 287 height 25
click at [610, 273] on div "Cell Phone Must be at least 10 digits Phone number is required to enable SMS al…" at bounding box center [676, 282] width 338 height 45
click at [606, 283] on input "tel" at bounding box center [650, 291] width 287 height 25
type input "[PHONE_NUMBER]"
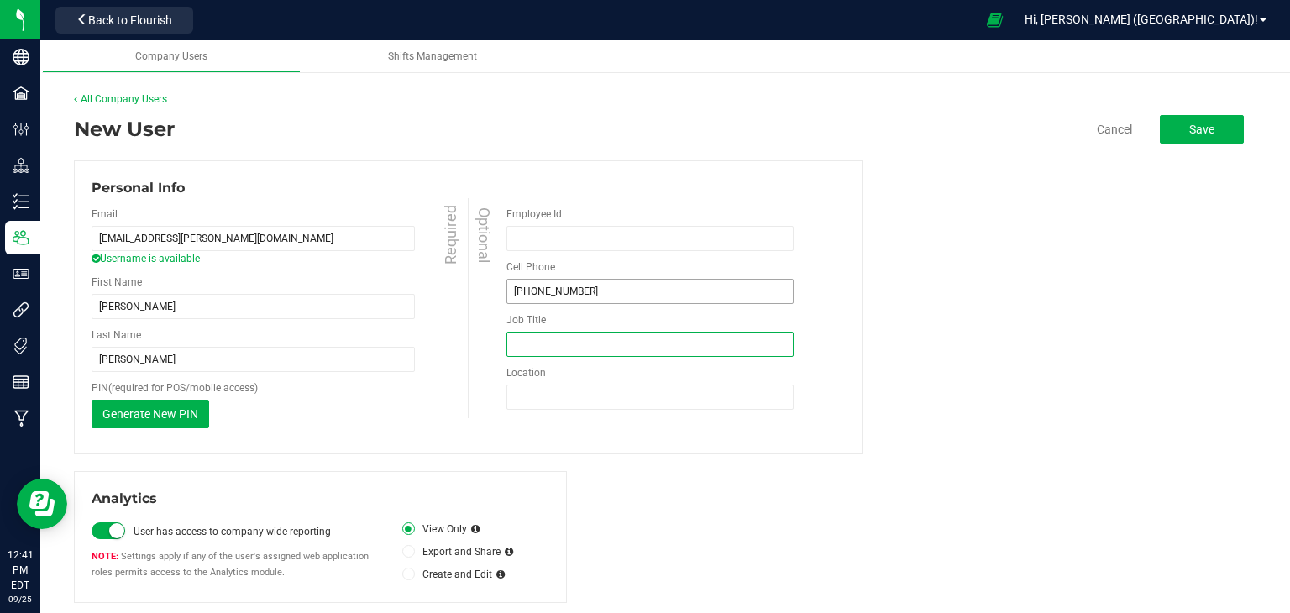
type input "S"
type input "Accountant"
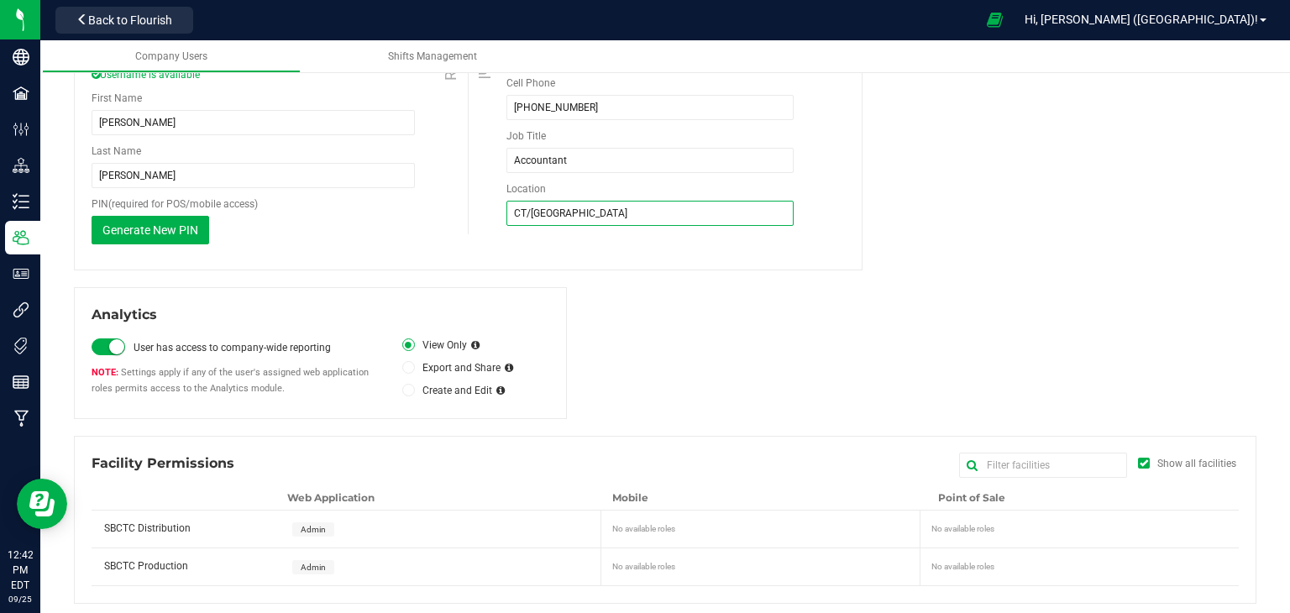
scroll to position [189, 0]
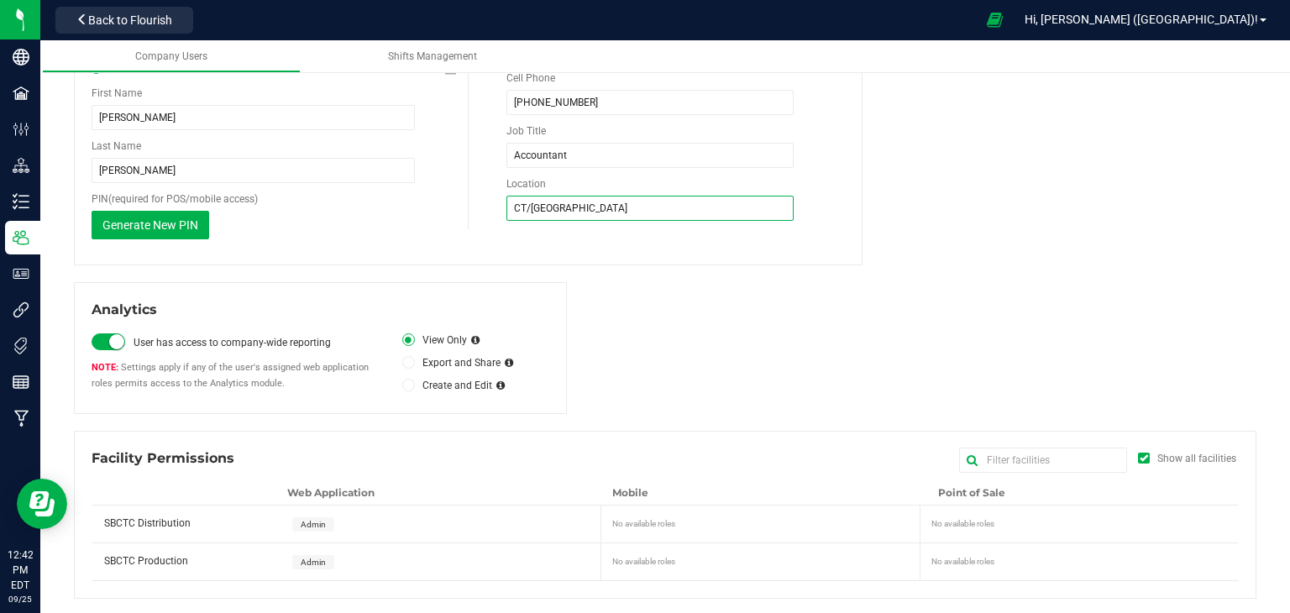
type input "CT/[GEOGRAPHIC_DATA]"
click at [327, 522] on span "Admin" at bounding box center [313, 524] width 42 height 14
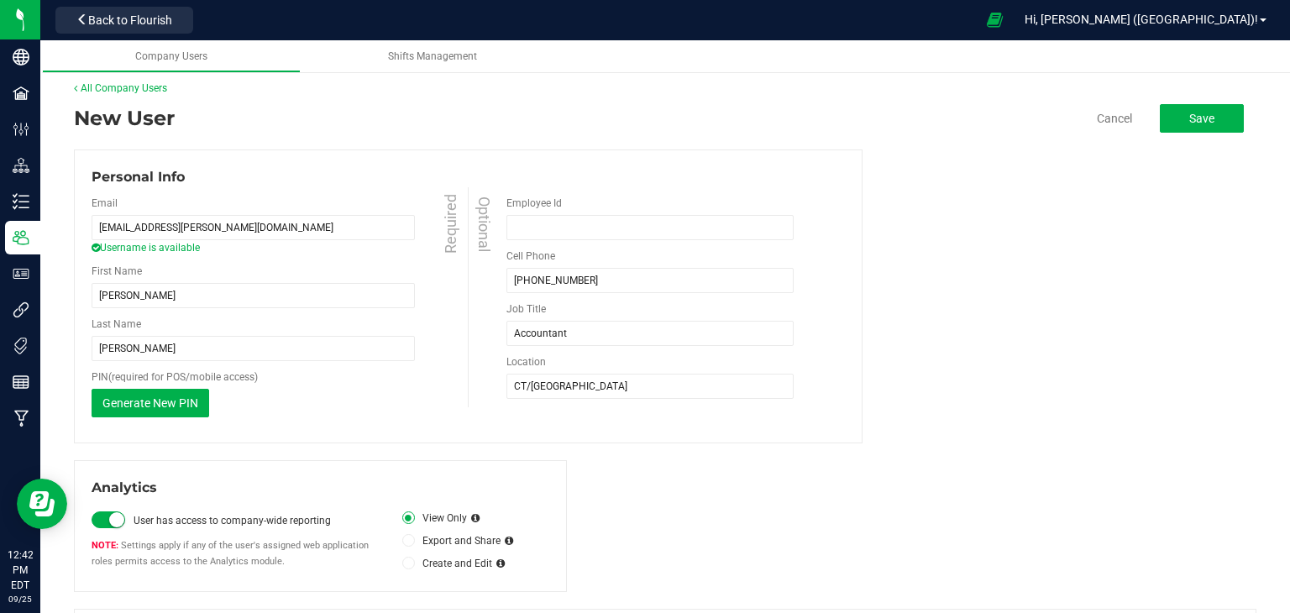
scroll to position [0, 0]
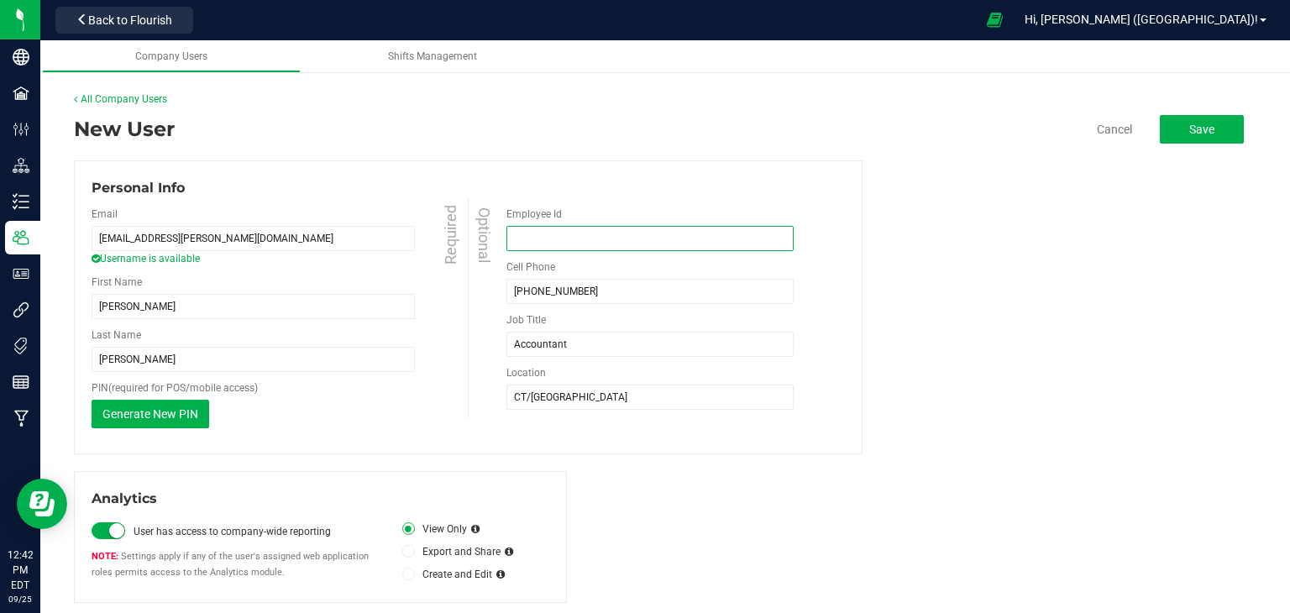
click at [578, 236] on input "Employee Id" at bounding box center [650, 238] width 287 height 25
click at [1200, 130] on span "Save" at bounding box center [1201, 129] width 25 height 13
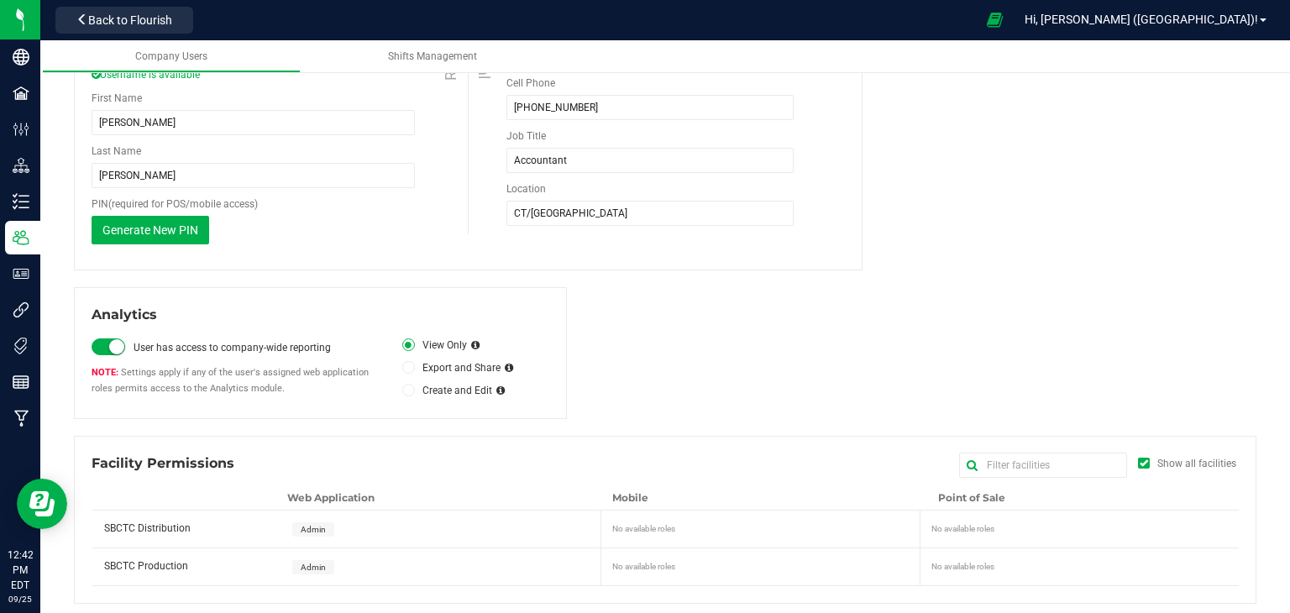
scroll to position [189, 0]
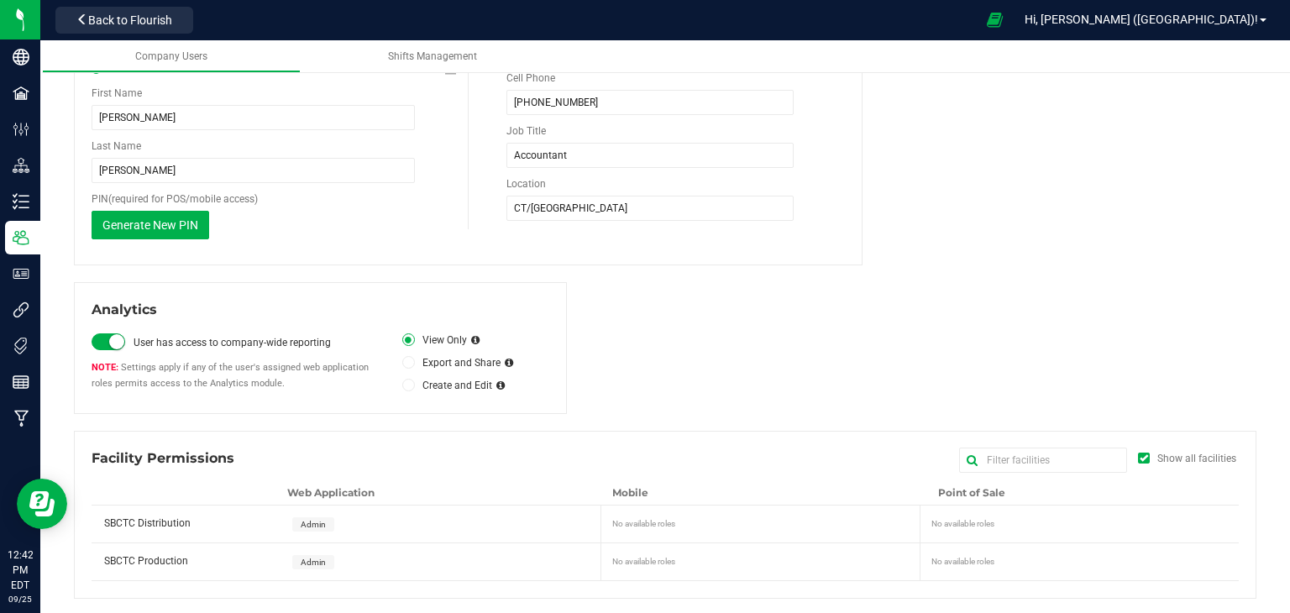
click at [304, 528] on span "Admin" at bounding box center [313, 524] width 42 height 14
click at [304, 561] on span "Admin" at bounding box center [313, 562] width 25 height 9
click at [308, 520] on span "Admin" at bounding box center [313, 524] width 25 height 9
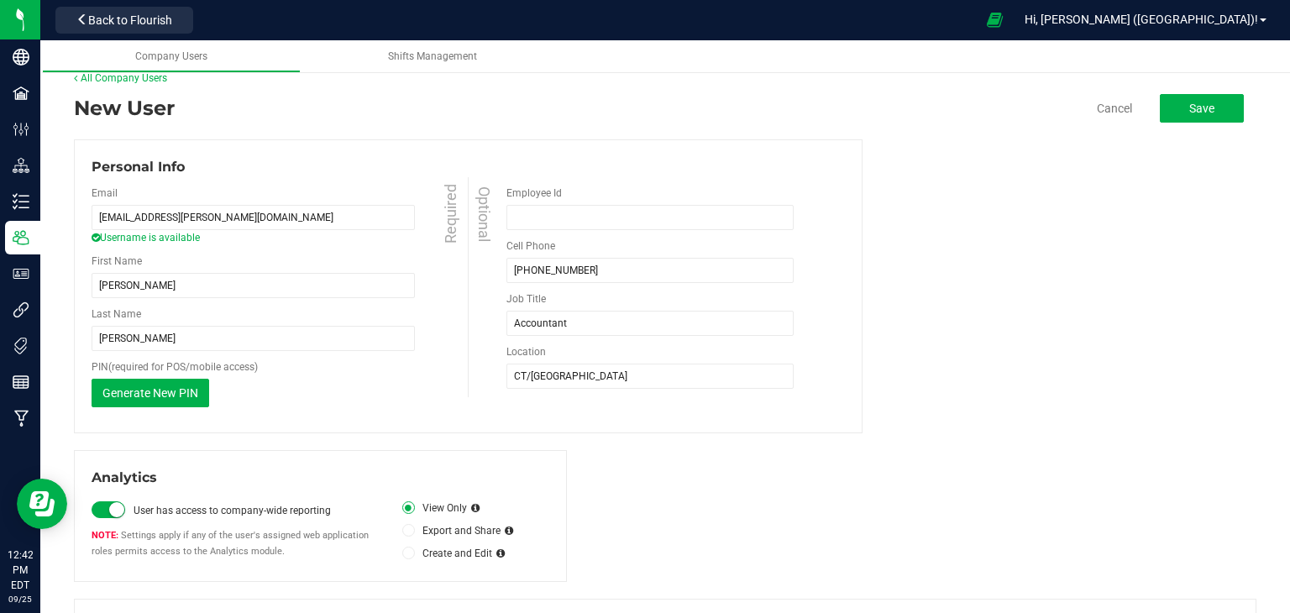
scroll to position [0, 0]
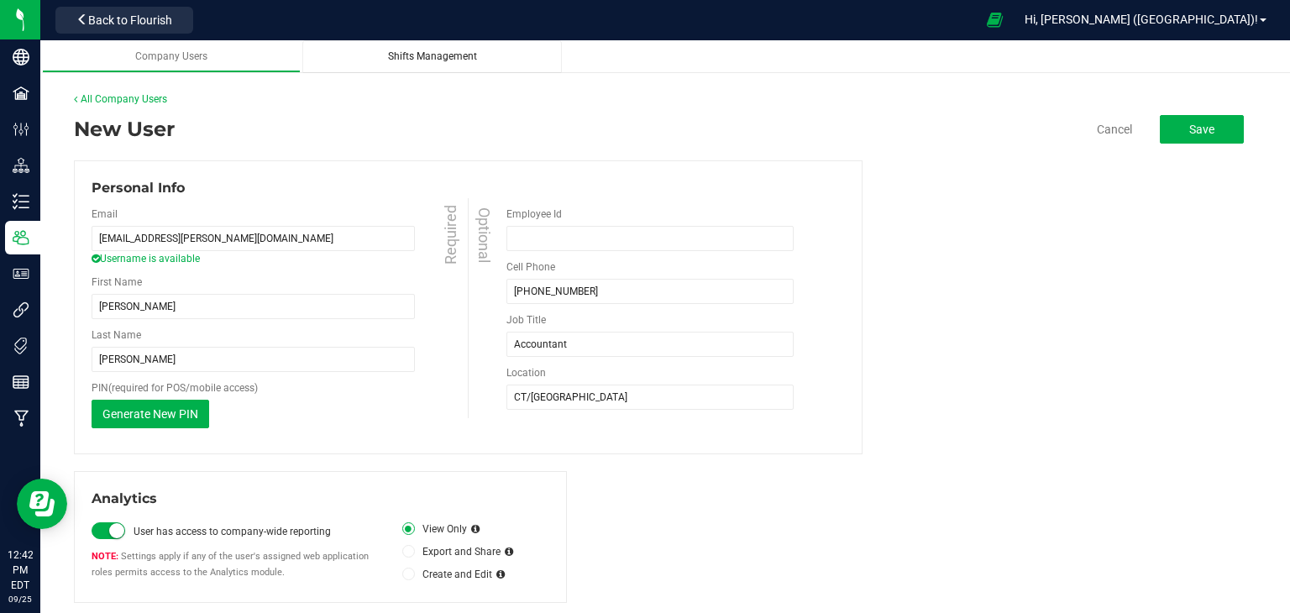
click at [436, 64] on link "Shifts Management" at bounding box center [432, 56] width 260 height 33
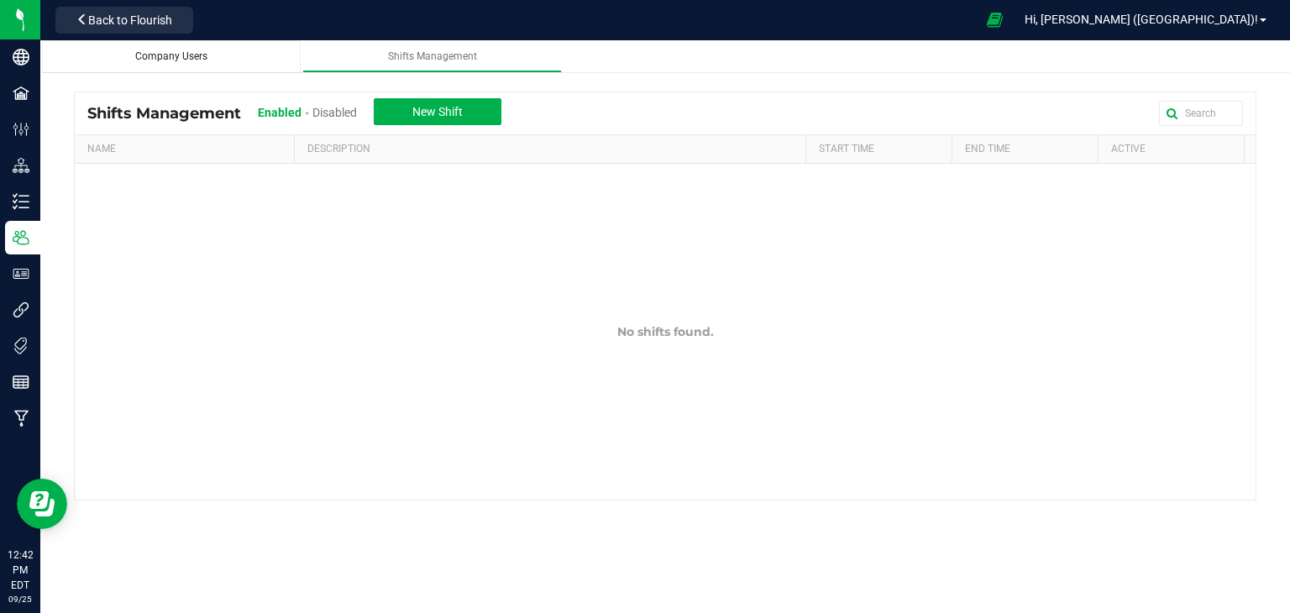
click at [209, 59] on div "Company Users" at bounding box center [171, 57] width 233 height 14
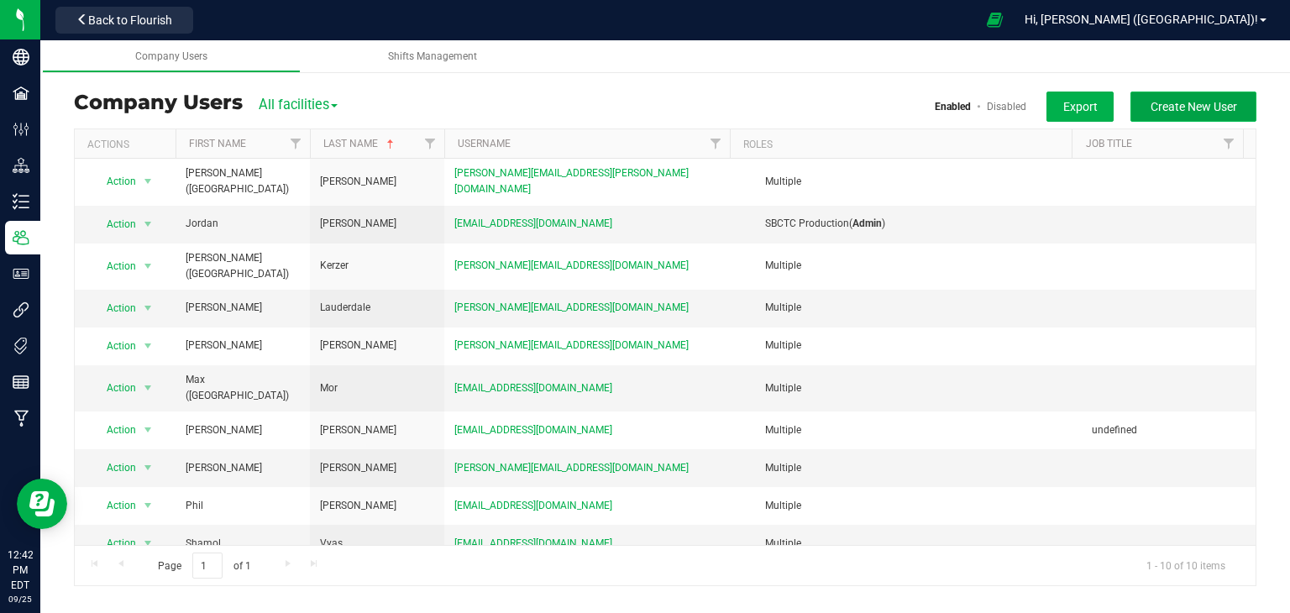
click at [1199, 105] on span "Create New User" at bounding box center [1194, 106] width 87 height 13
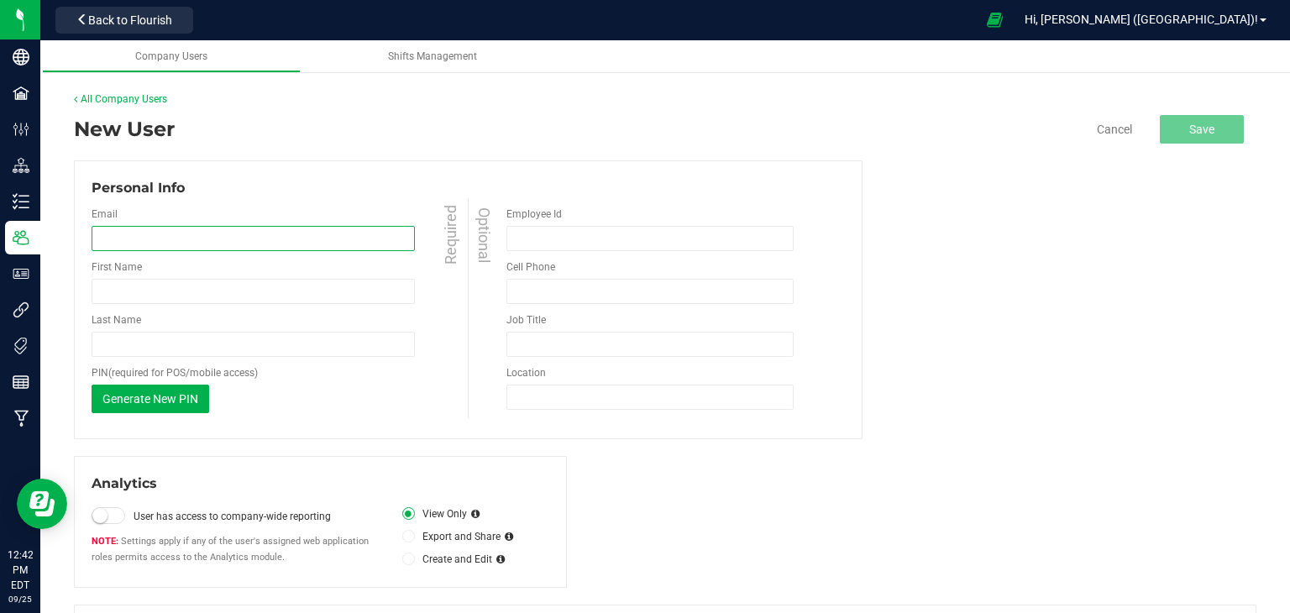
click at [302, 233] on input "email" at bounding box center [253, 238] width 323 height 25
type input "[EMAIL_ADDRESS][PERSON_NAME][DOMAIN_NAME]"
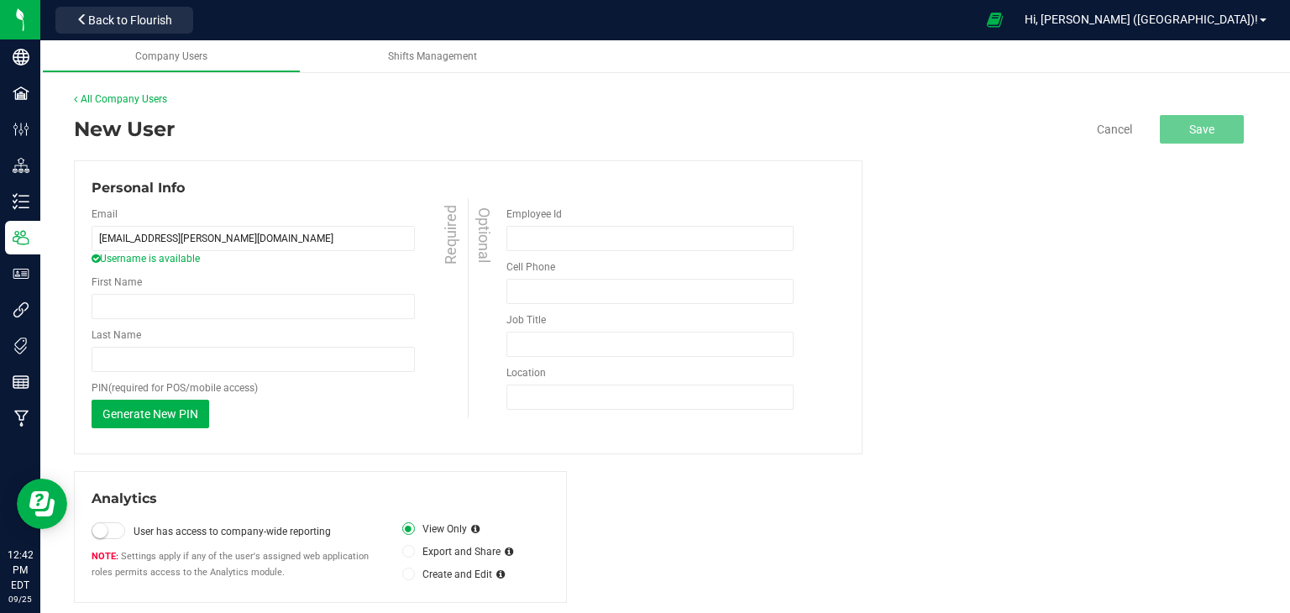
click at [297, 290] on div "First Name Required" at bounding box center [282, 297] width 381 height 45
click at [293, 303] on input "First Name" at bounding box center [253, 306] width 323 height 25
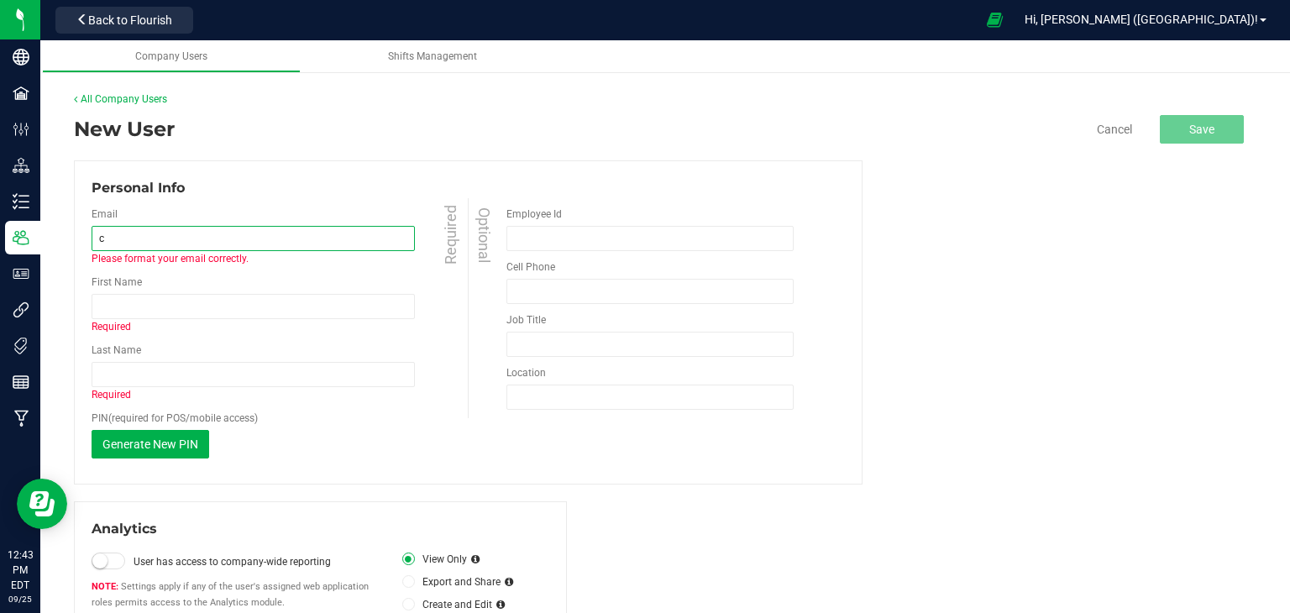
type input "[EMAIL_ADDRESS][PERSON_NAME][DOMAIN_NAME]"
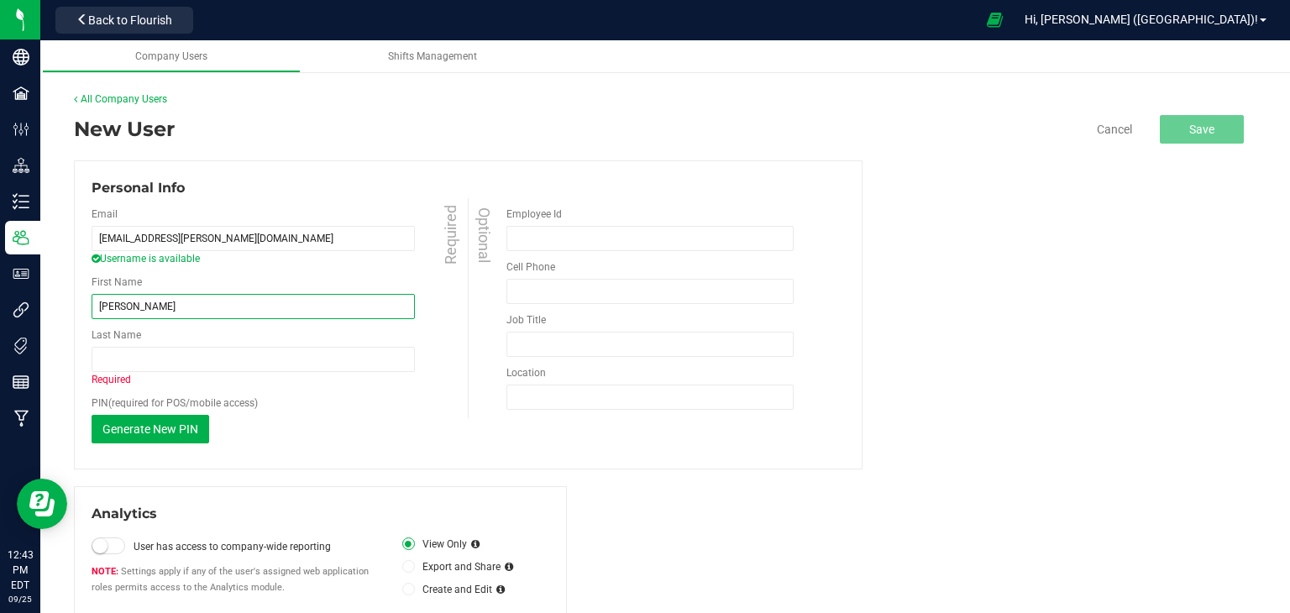
type input "[PERSON_NAME]"
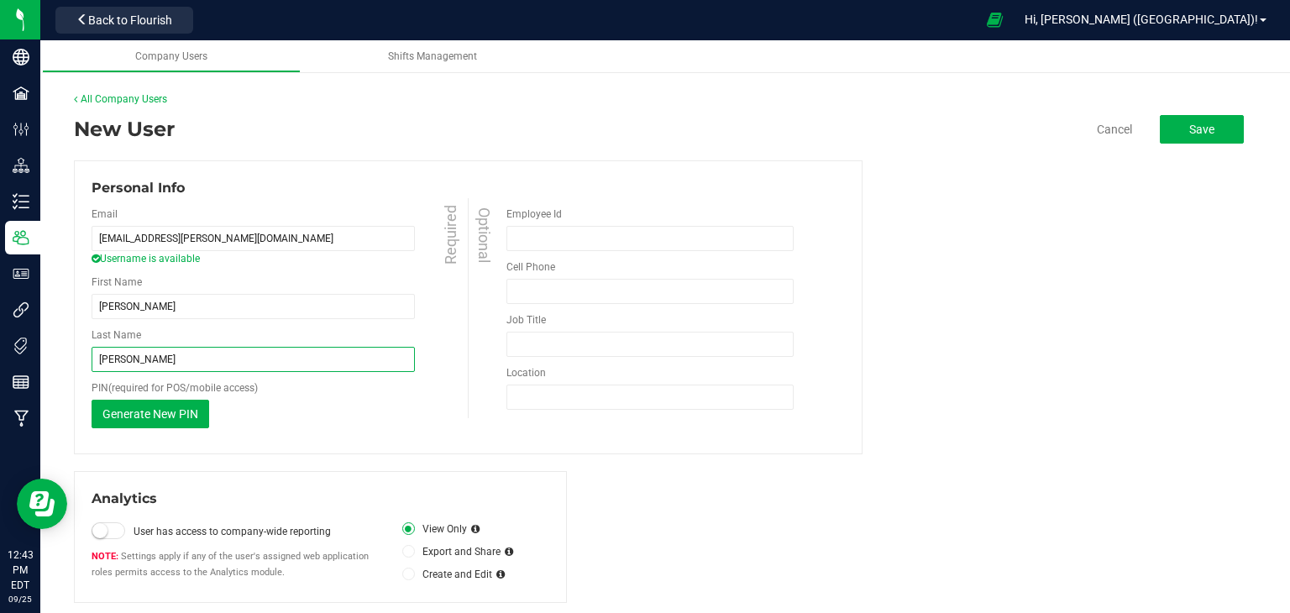
type input "[PERSON_NAME]"
click at [549, 237] on input "Employee Id" at bounding box center [650, 238] width 287 height 25
click at [559, 283] on input "tel" at bounding box center [650, 291] width 287 height 25
type input "[PHONE_NUMBER]"
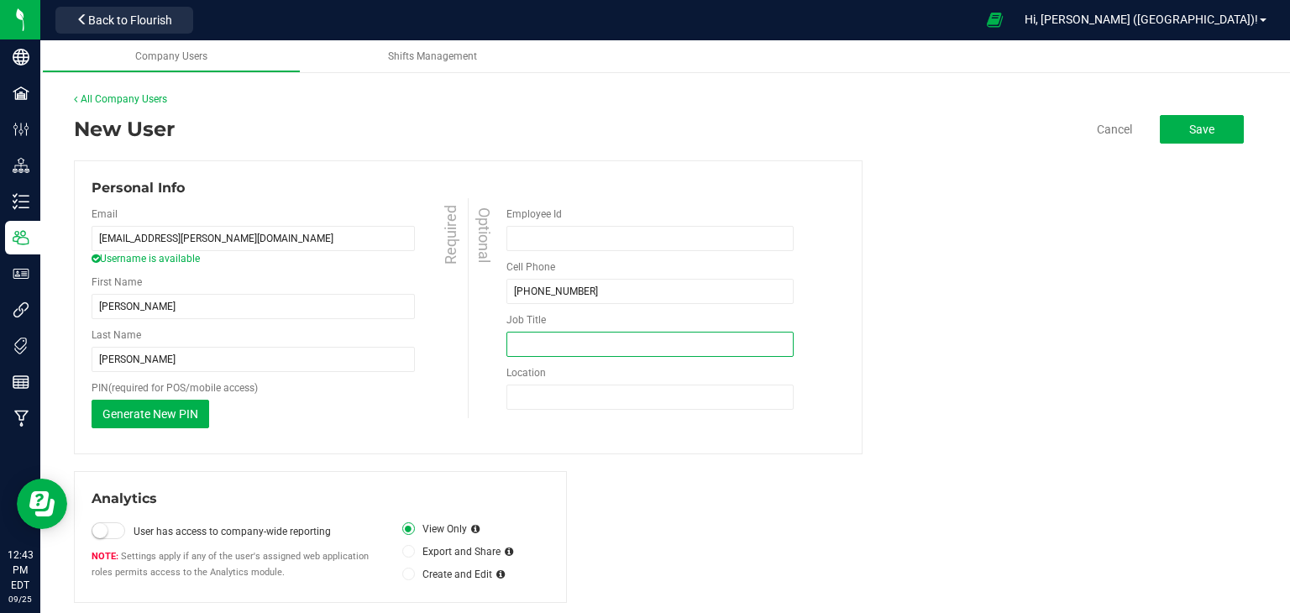
click at [654, 348] on input "Job Title" at bounding box center [650, 344] width 287 height 25
type input "Accountant"
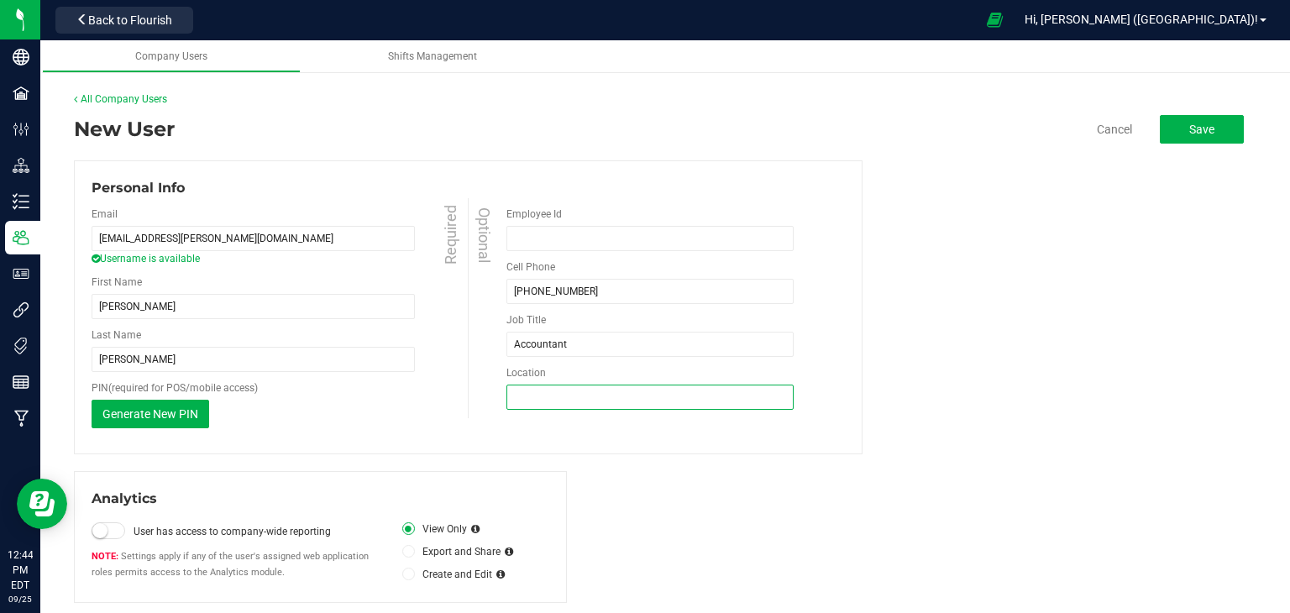
click at [639, 391] on input "Location" at bounding box center [650, 397] width 287 height 25
type input "CT/[GEOGRAPHIC_DATA]"
click at [651, 441] on div "Personal Info Email [EMAIL_ADDRESS][PERSON_NAME][DOMAIN_NAME] Username is avail…" at bounding box center [468, 307] width 789 height 294
click at [1191, 135] on span "Save" at bounding box center [1201, 129] width 25 height 13
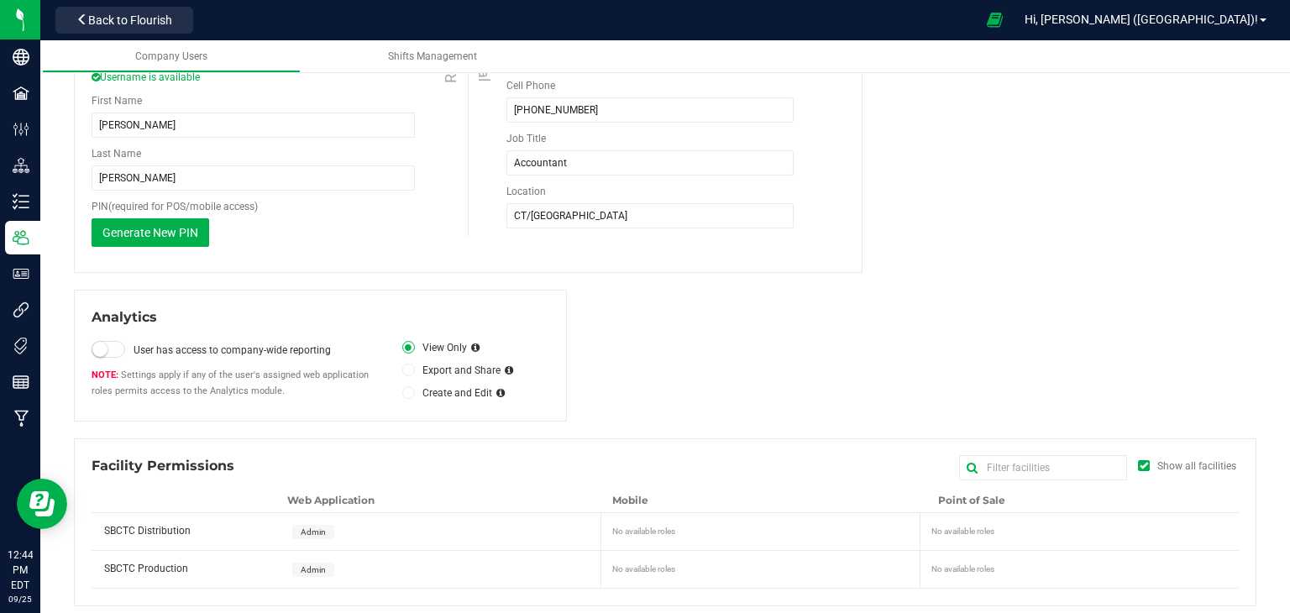
scroll to position [189, 0]
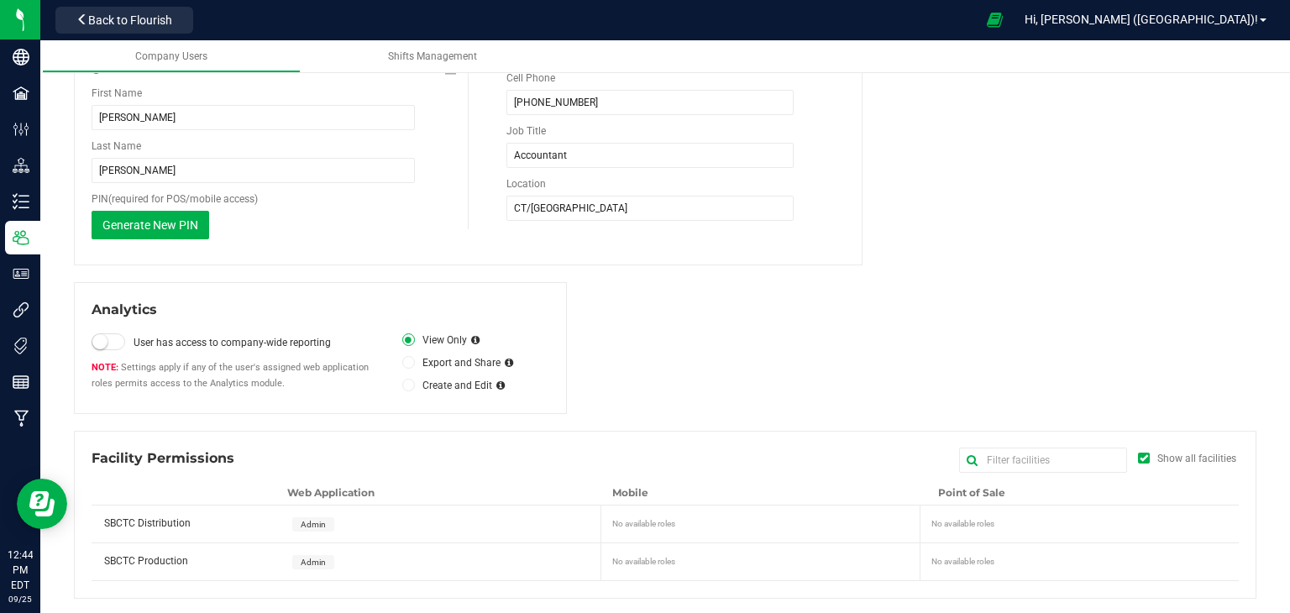
click at [109, 341] on span at bounding box center [109, 341] width 34 height 17
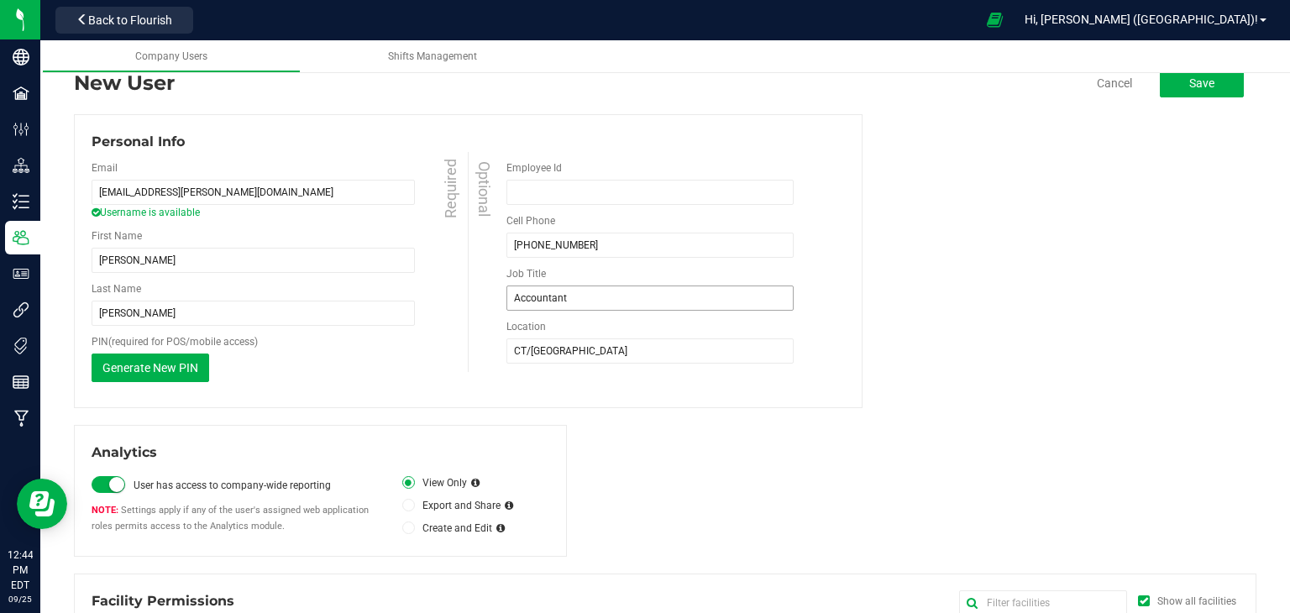
scroll to position [0, 0]
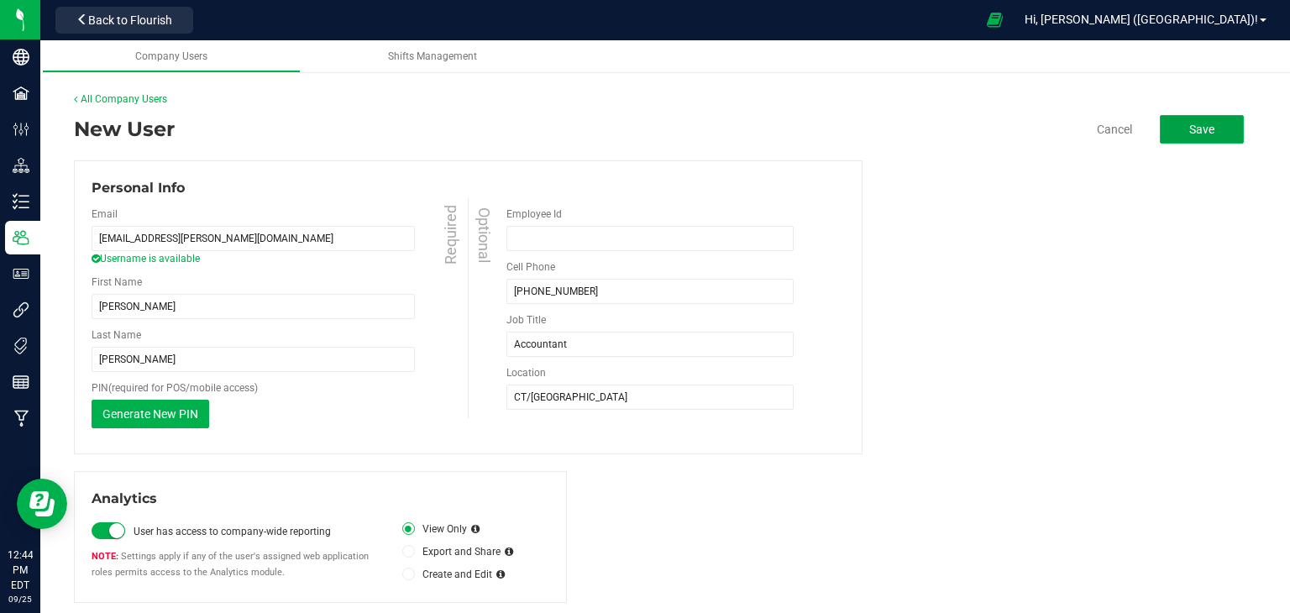
click at [1196, 125] on span "Save" at bounding box center [1201, 129] width 25 height 13
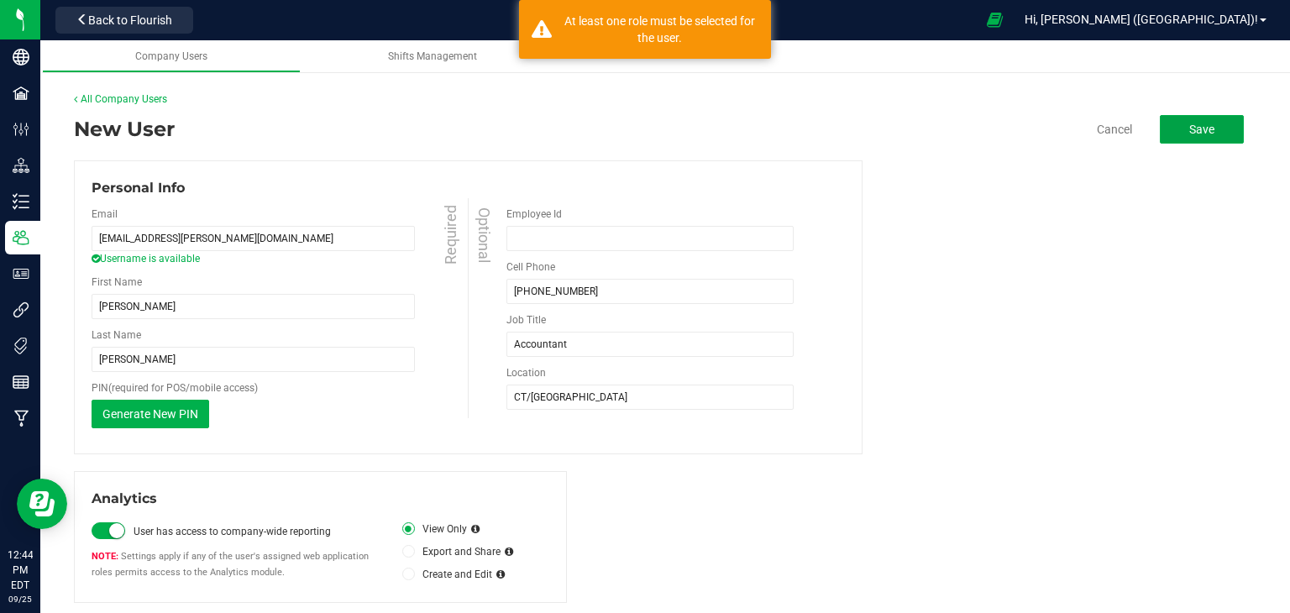
scroll to position [189, 0]
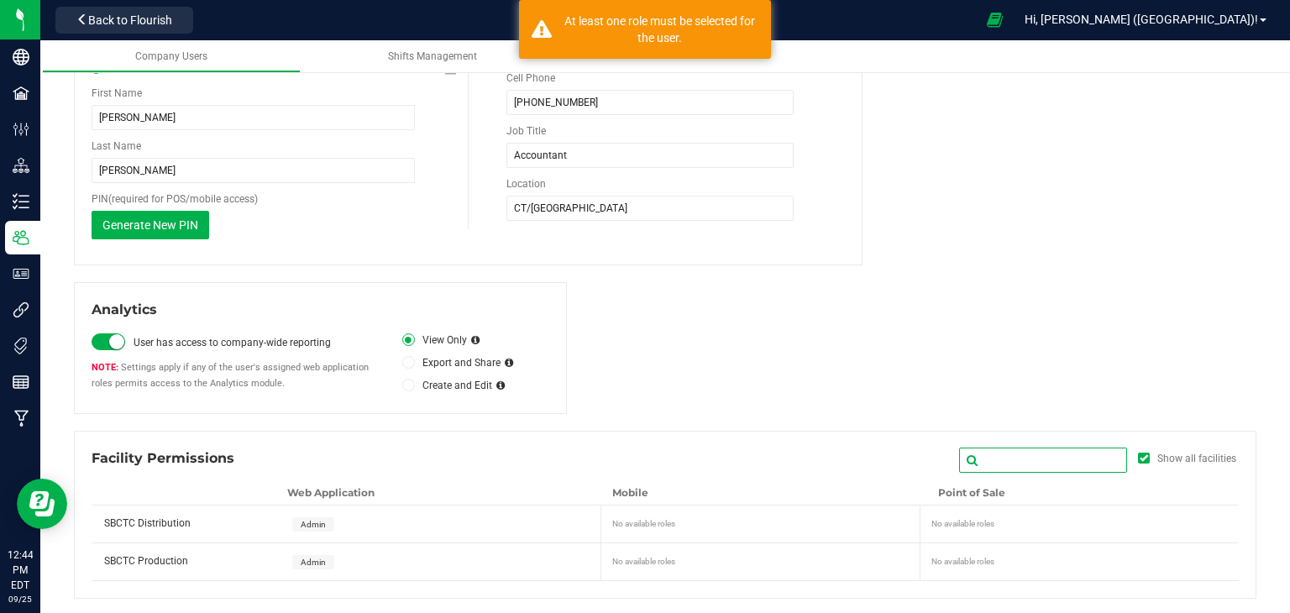
click at [1044, 464] on input "text" at bounding box center [1043, 460] width 168 height 25
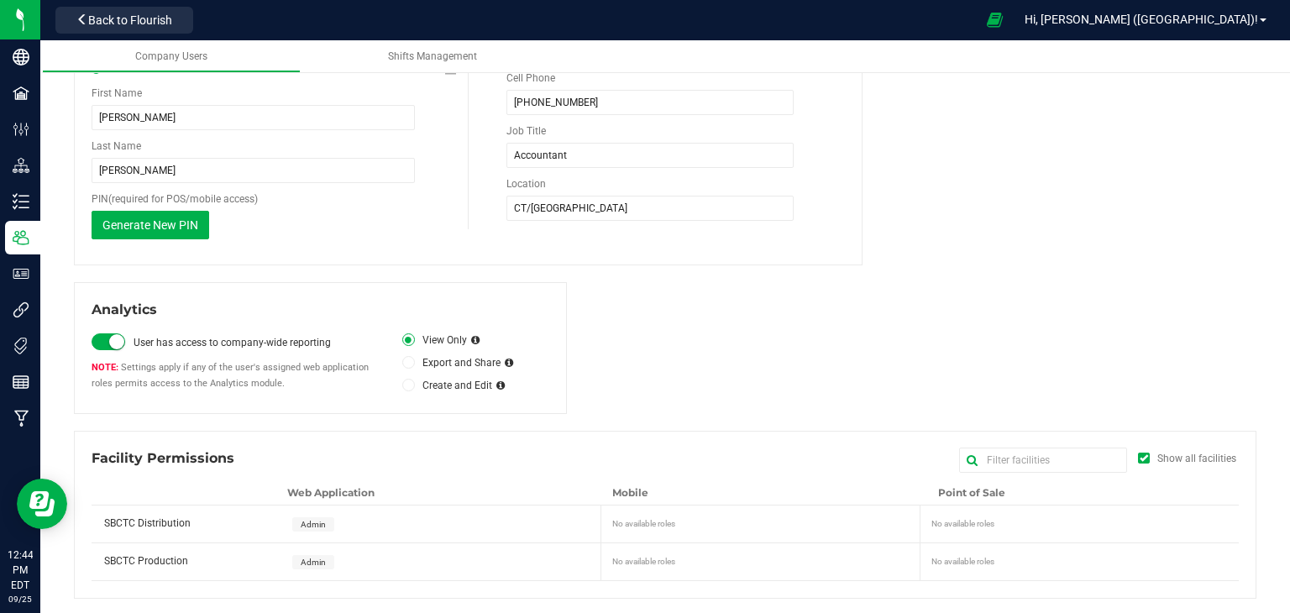
click at [139, 518] on span "SBCTC Distribution" at bounding box center [147, 523] width 87 height 12
click at [127, 559] on span "SBCTC Production" at bounding box center [146, 561] width 84 height 12
click at [737, 562] on div "No available roles" at bounding box center [764, 559] width 304 height 18
click at [312, 523] on span "Admin" at bounding box center [313, 524] width 25 height 9
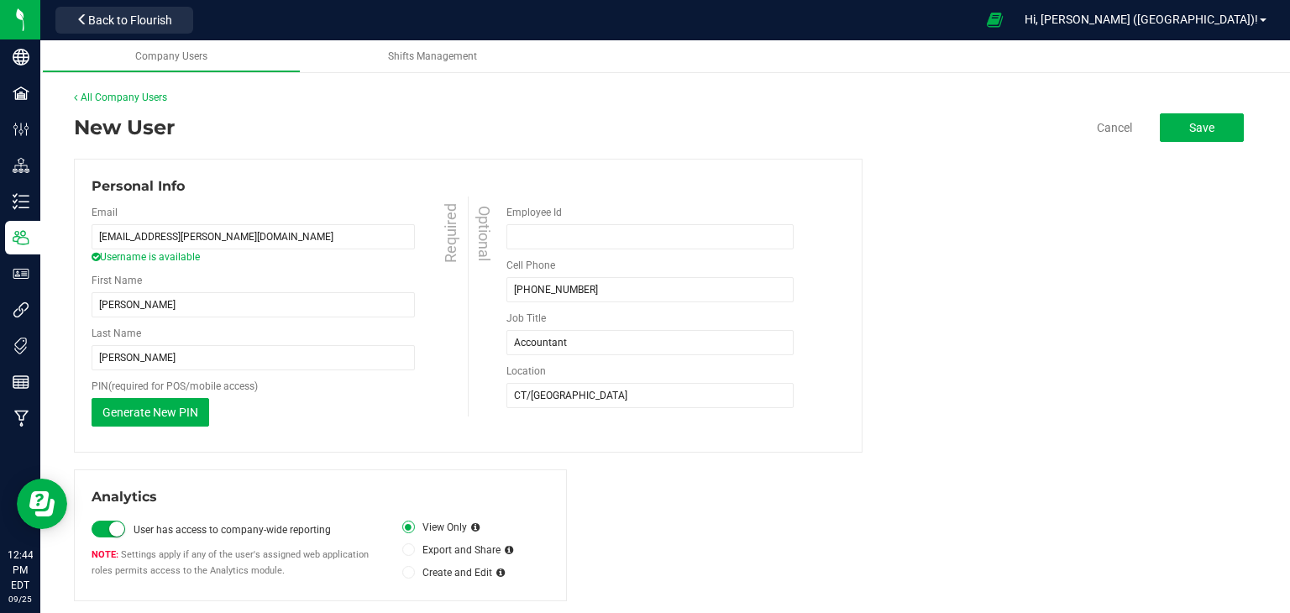
scroll to position [0, 0]
click at [1189, 134] on span "Save" at bounding box center [1201, 129] width 25 height 13
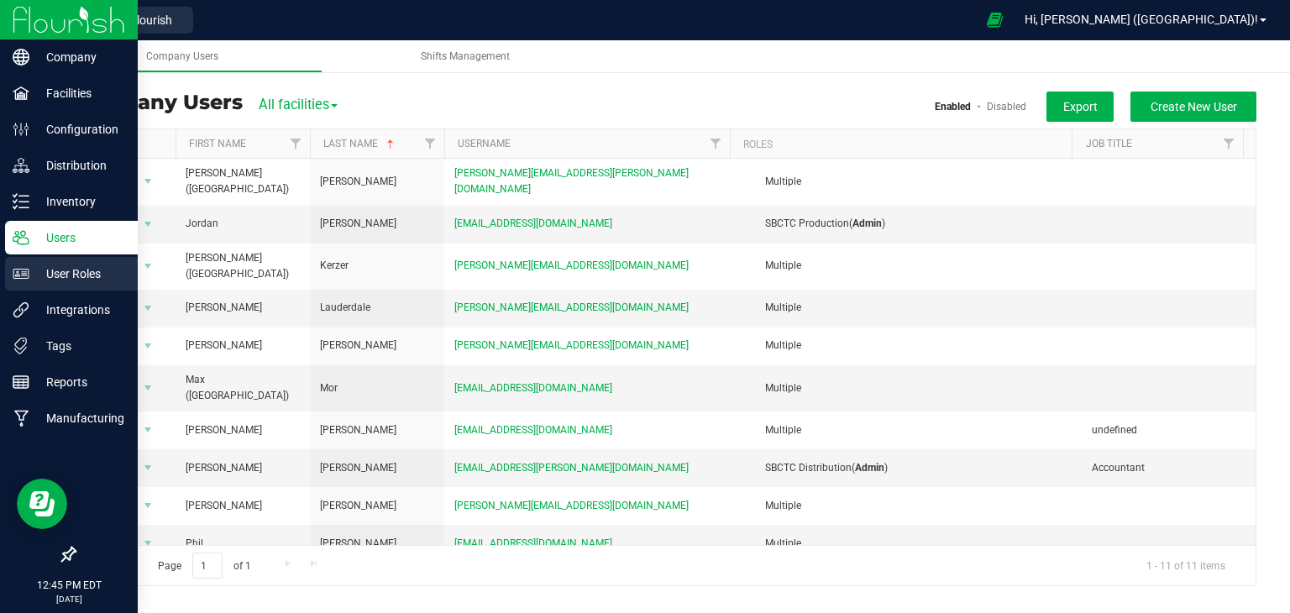
click at [81, 278] on p "User Roles" at bounding box center [79, 274] width 101 height 20
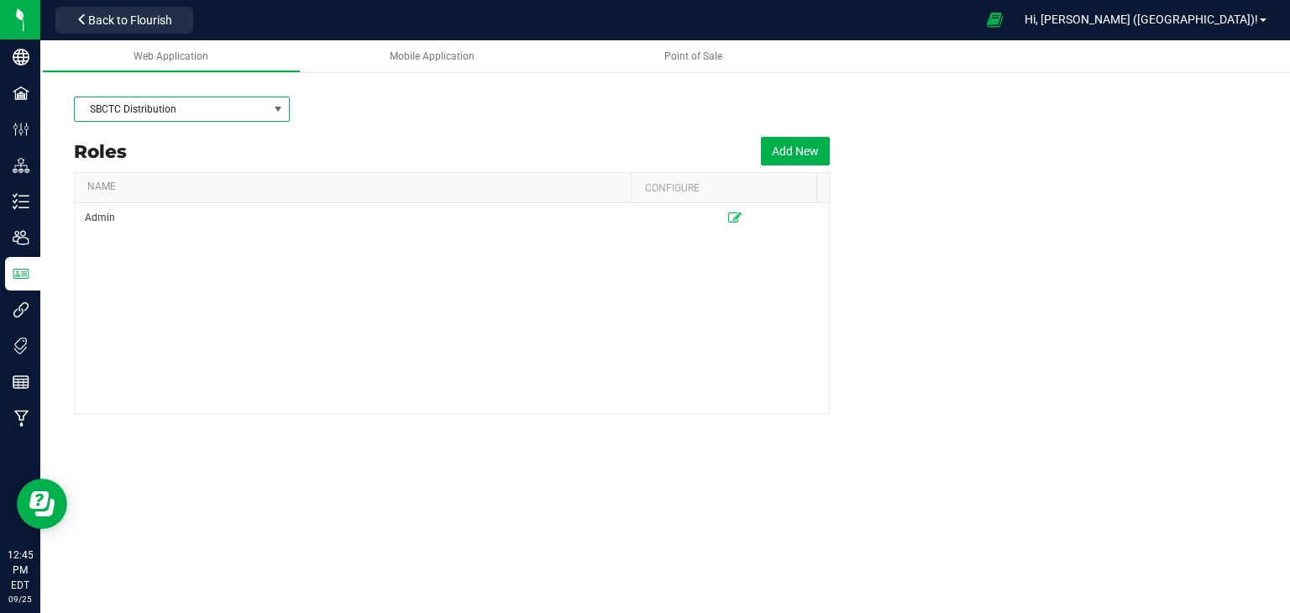
click at [254, 113] on span "SBCTC Distribution" at bounding box center [171, 109] width 193 height 24
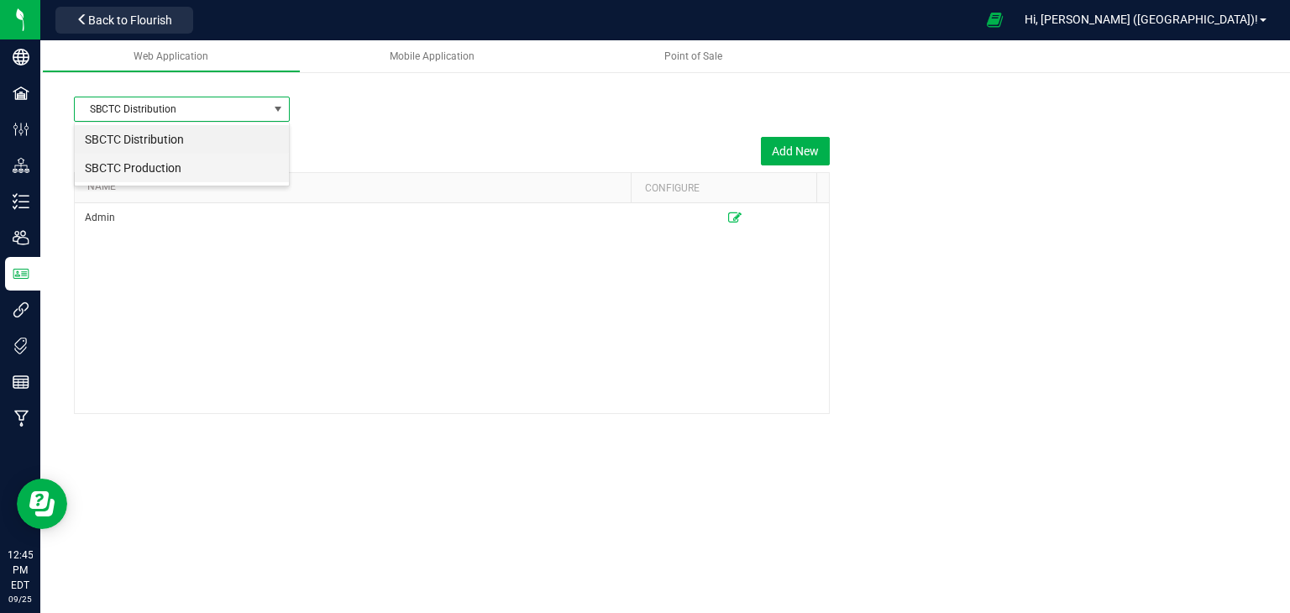
click at [234, 167] on li "SBCTC Production" at bounding box center [182, 168] width 214 height 29
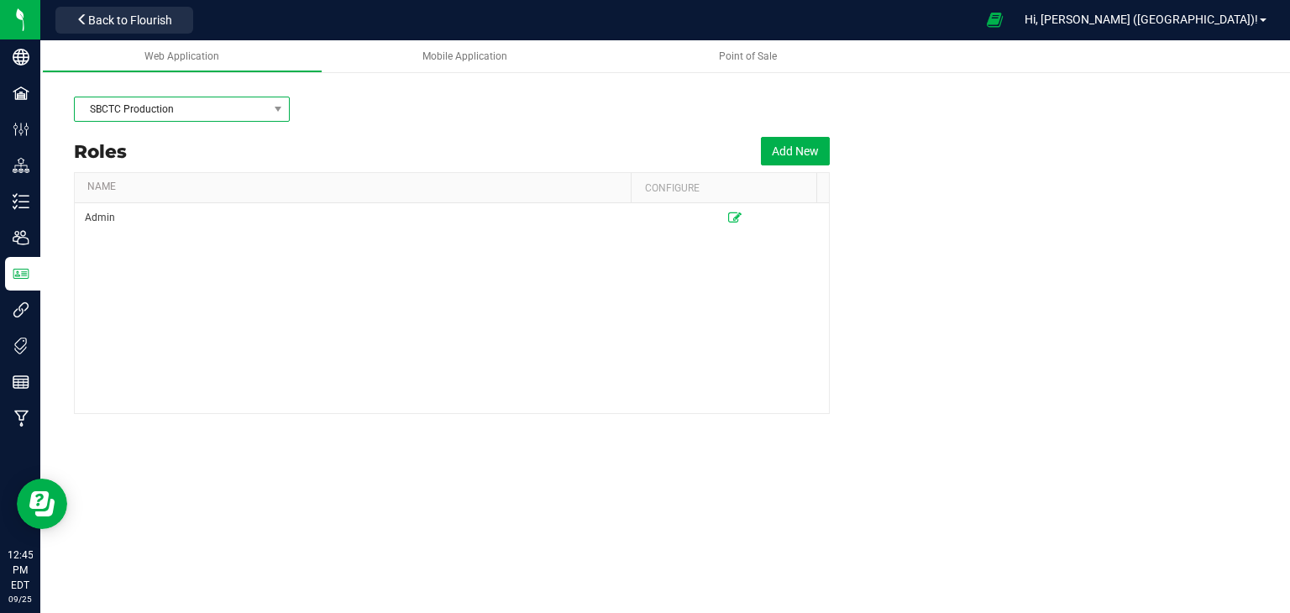
click at [232, 111] on span "SBCTC Production" at bounding box center [171, 109] width 193 height 24
click at [227, 142] on li "SBCTC Distribution" at bounding box center [182, 139] width 214 height 29
click at [460, 66] on link "Mobile Application" at bounding box center [464, 56] width 281 height 33
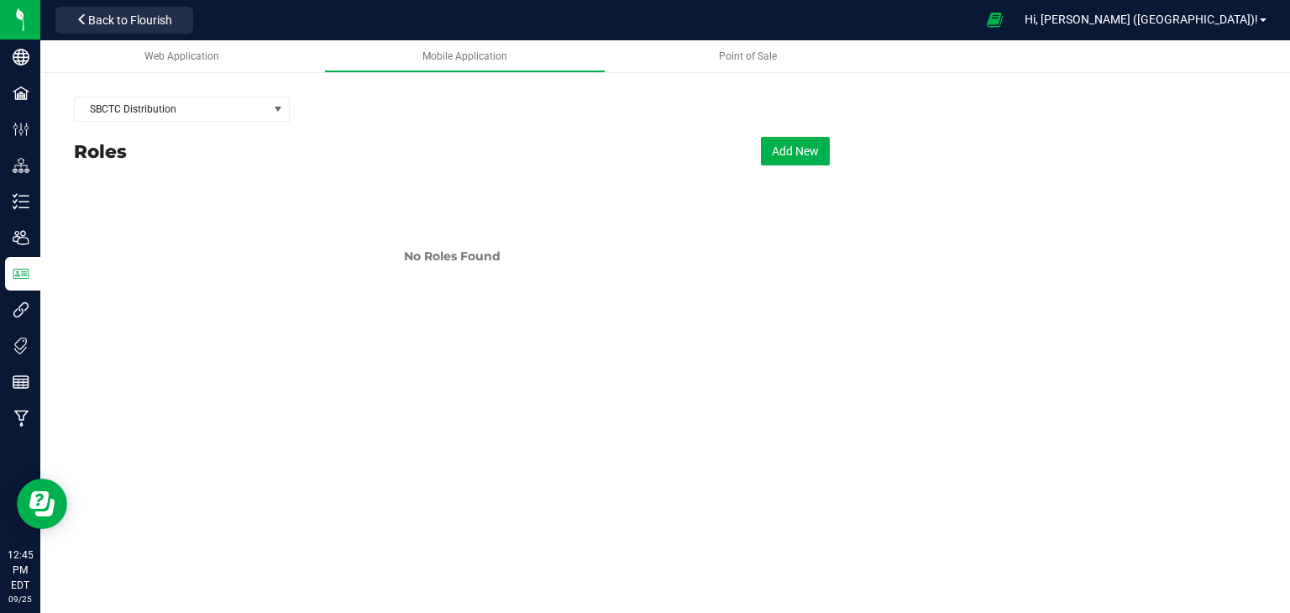
click at [734, 59] on span "Point of Sale" at bounding box center [748, 56] width 58 height 12
